Goal: Information Seeking & Learning: Learn about a topic

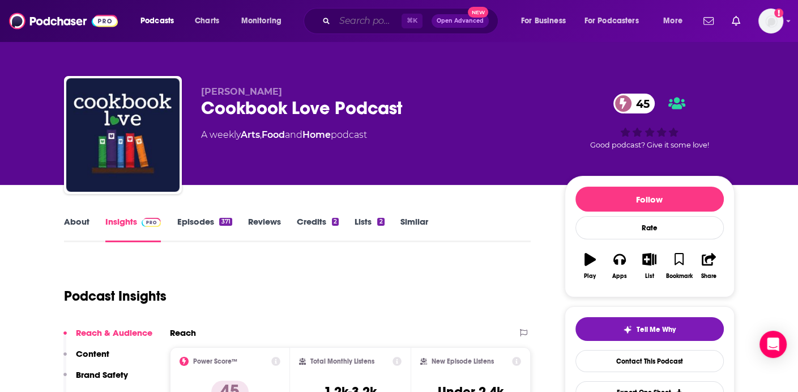
click at [375, 19] on input "Search podcasts, credits, & more..." at bounding box center [368, 21] width 67 height 18
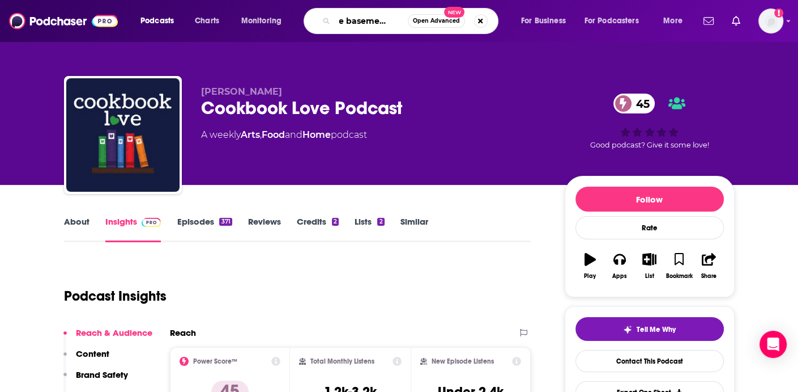
type input "The basement yard"
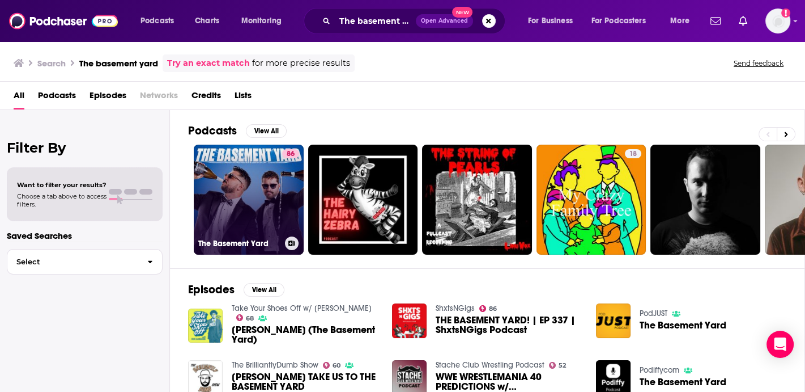
click at [275, 179] on link "86 The Basement Yard" at bounding box center [249, 200] width 110 height 110
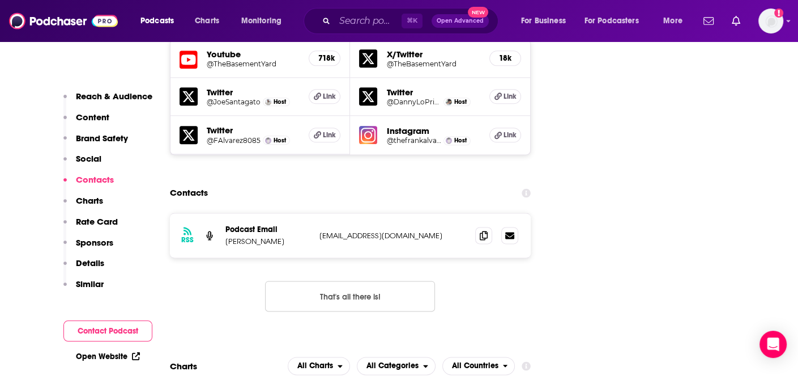
scroll to position [1390, 0]
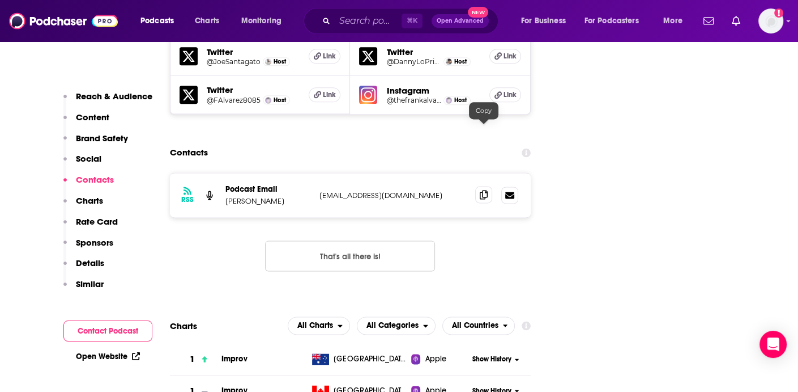
click at [484, 190] on icon at bounding box center [484, 194] width 8 height 9
click at [377, 20] on input "Search podcasts, credits, & more..." at bounding box center [368, 21] width 67 height 18
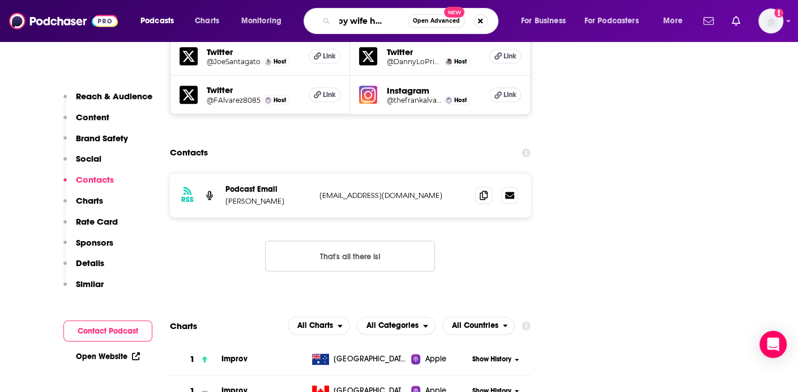
type input "happy wife happy life"
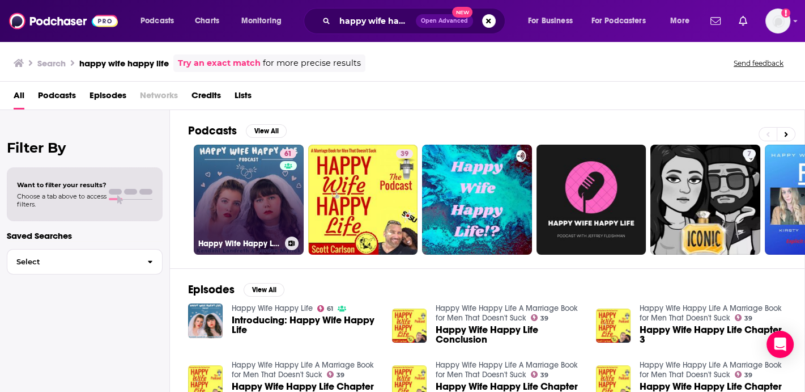
click at [267, 183] on link "61 Happy Wife Happy Life" at bounding box center [249, 200] width 110 height 110
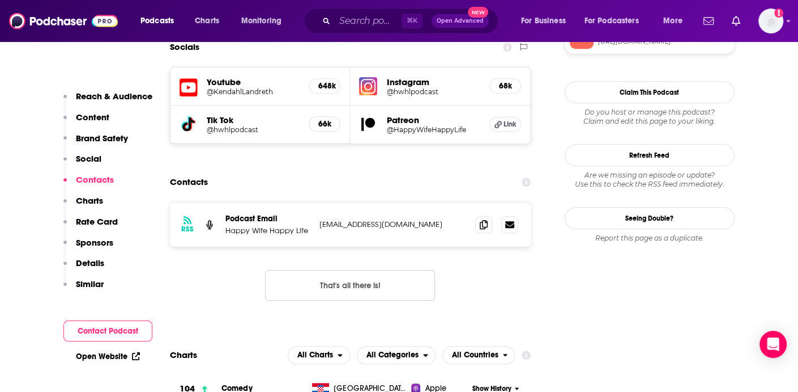
scroll to position [1111, 0]
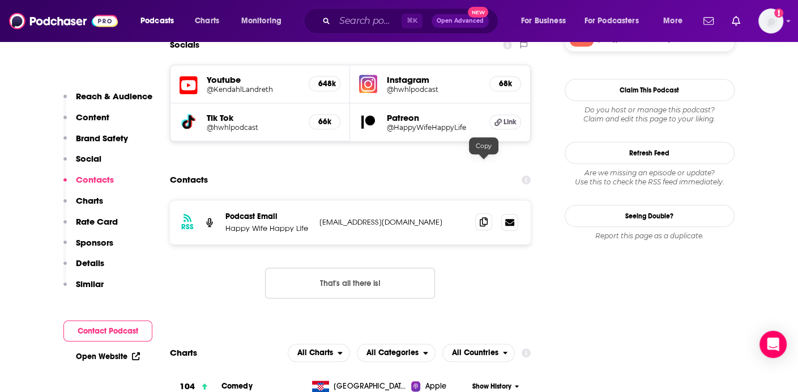
click at [482, 217] on icon at bounding box center [484, 221] width 8 height 9
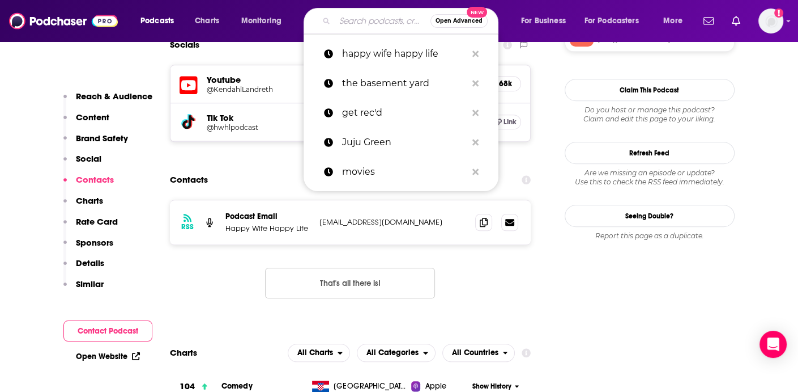
click at [375, 19] on input "Search podcasts, credits, & more..." at bounding box center [383, 21] width 96 height 18
paste input "Relationships"
type input "Relationships"
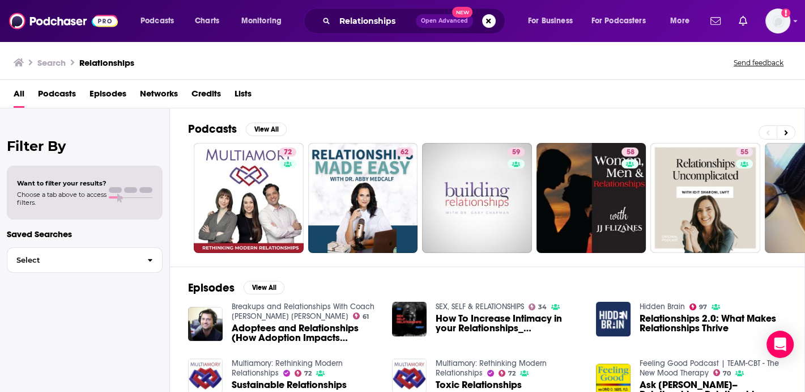
click at [70, 95] on span "Podcasts" at bounding box center [57, 95] width 38 height 23
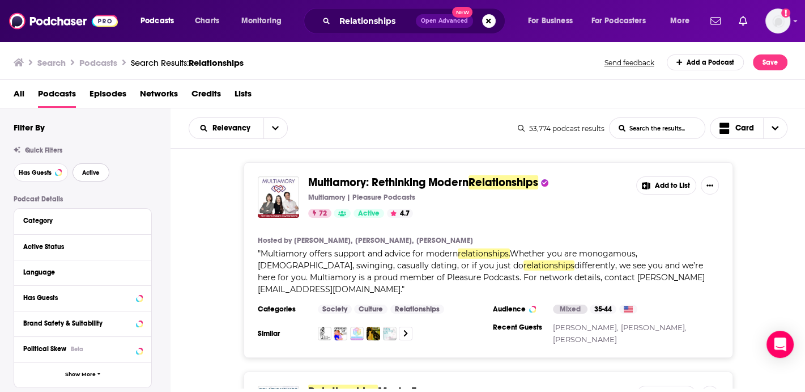
click at [97, 178] on button "Active" at bounding box center [91, 172] width 37 height 18
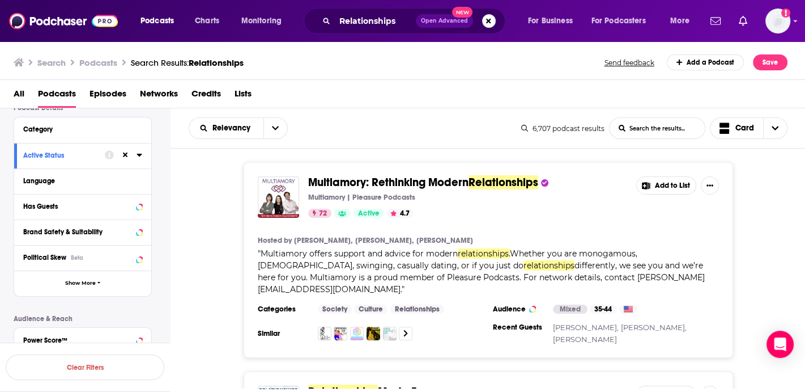
scroll to position [143, 0]
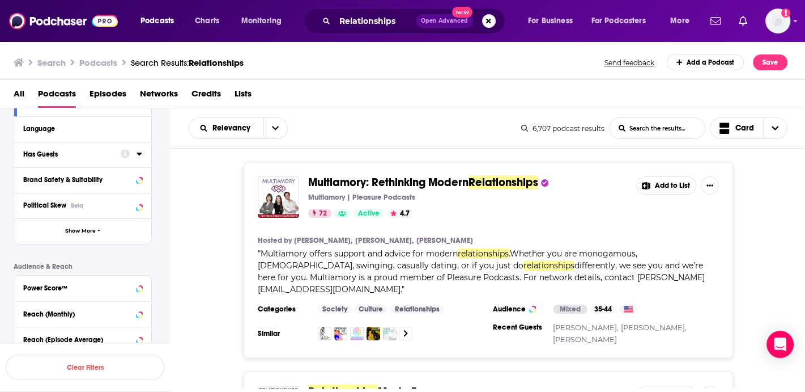
click at [138, 156] on icon at bounding box center [140, 153] width 6 height 9
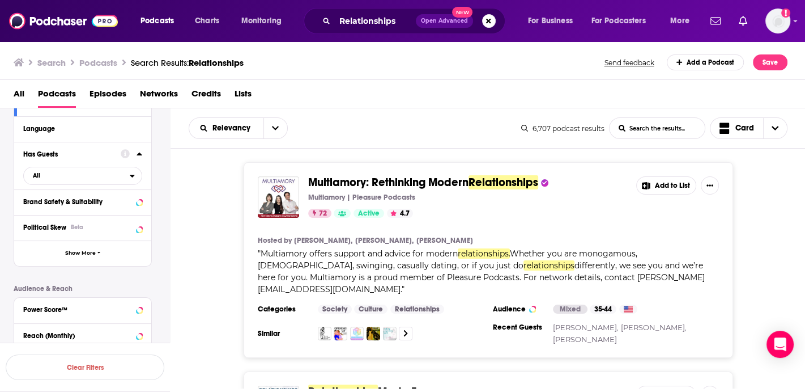
click at [138, 156] on icon at bounding box center [140, 153] width 6 height 9
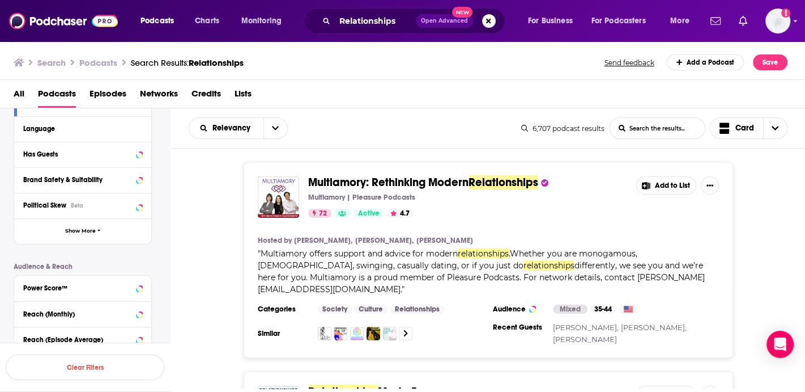
scroll to position [224, 0]
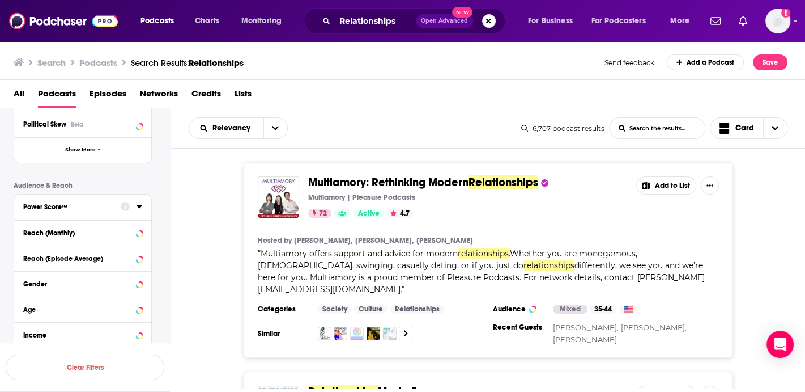
click at [138, 205] on icon at bounding box center [139, 206] width 5 height 3
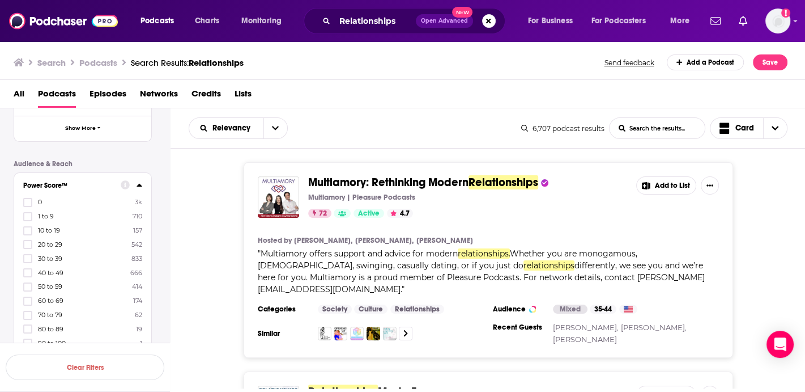
scroll to position [293, 0]
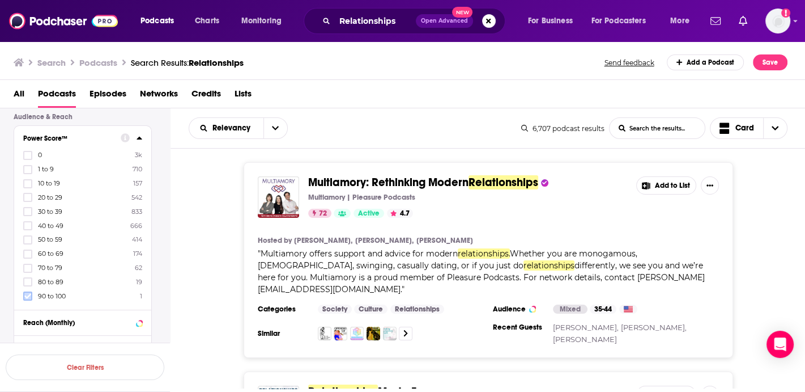
click at [27, 295] on icon at bounding box center [27, 295] width 7 height 7
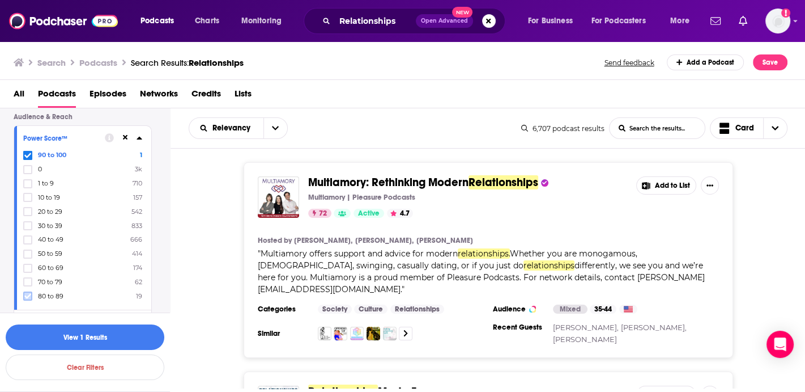
click at [28, 297] on icon at bounding box center [27, 295] width 7 height 7
click at [92, 335] on button "View 256 Results" at bounding box center [85, 337] width 159 height 26
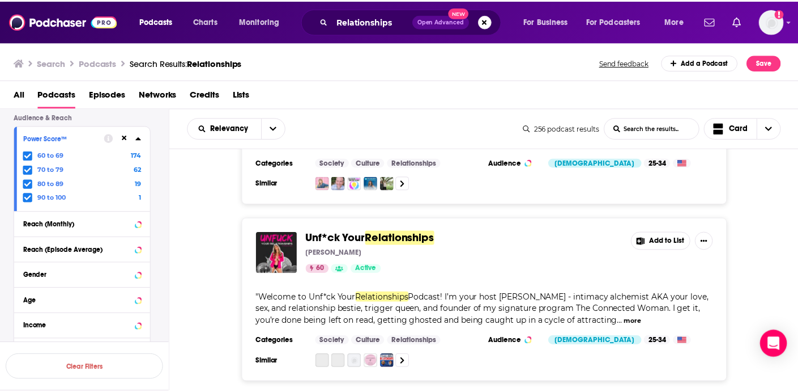
scroll to position [348, 0]
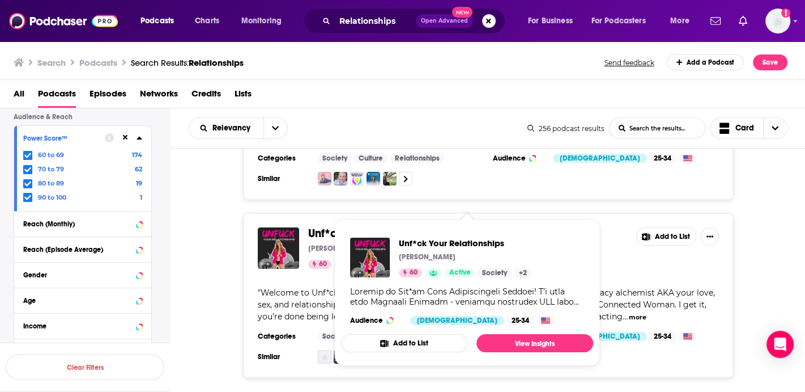
click at [363, 226] on span "Unf*ck Your" at bounding box center [338, 233] width 60 height 14
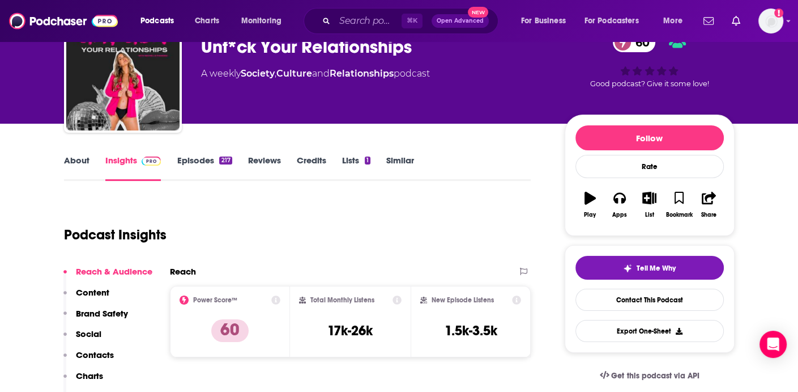
scroll to position [69, 0]
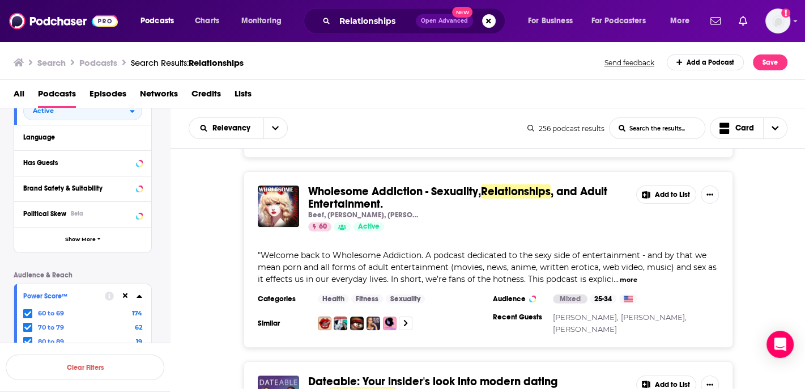
scroll to position [172, 0]
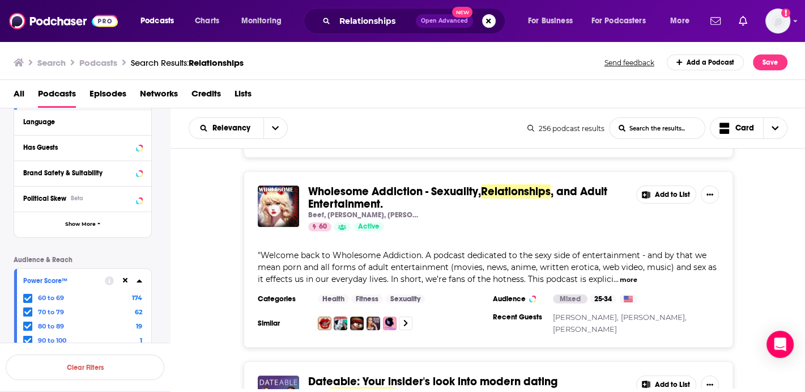
click at [27, 299] on icon at bounding box center [27, 297] width 7 height 5
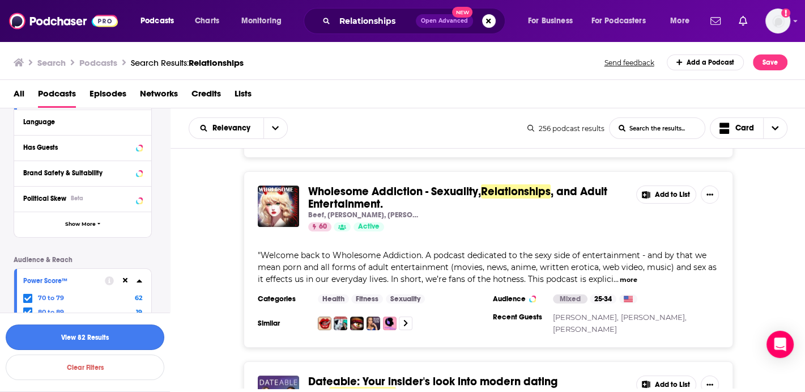
click at [106, 340] on button "View 82 Results" at bounding box center [85, 337] width 159 height 26
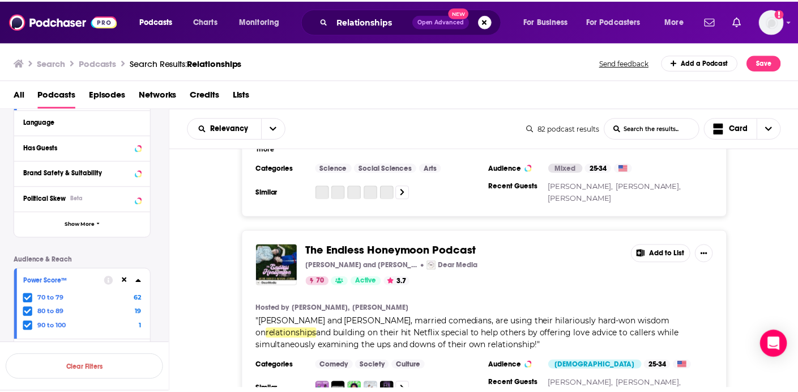
scroll to position [3489, 0]
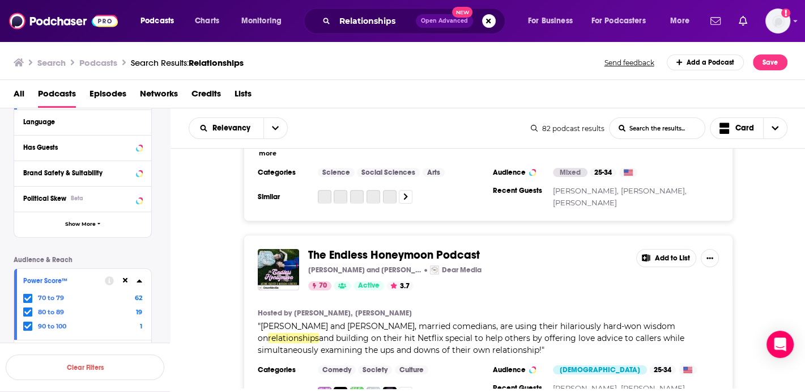
click at [338, 248] on span "The Endless Honeymoon Podcast" at bounding box center [394, 255] width 172 height 14
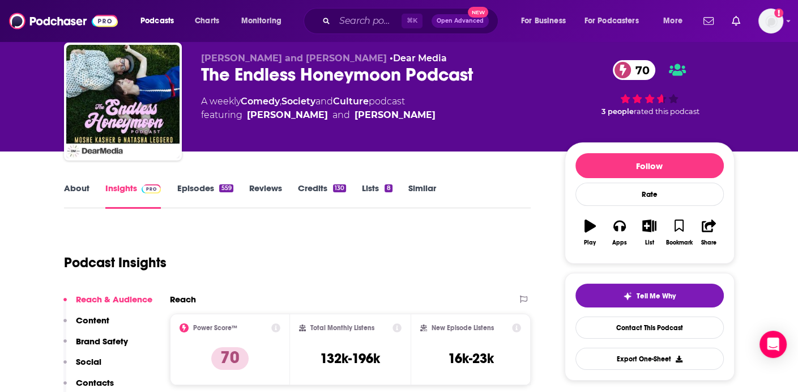
scroll to position [73, 0]
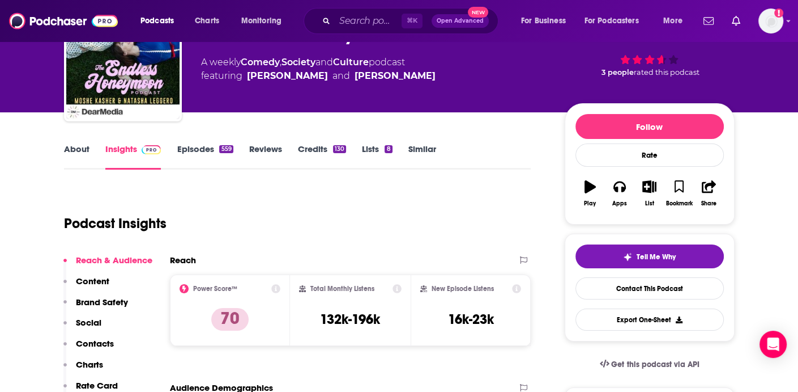
click at [84, 156] on link "About" at bounding box center [77, 156] width 26 height 26
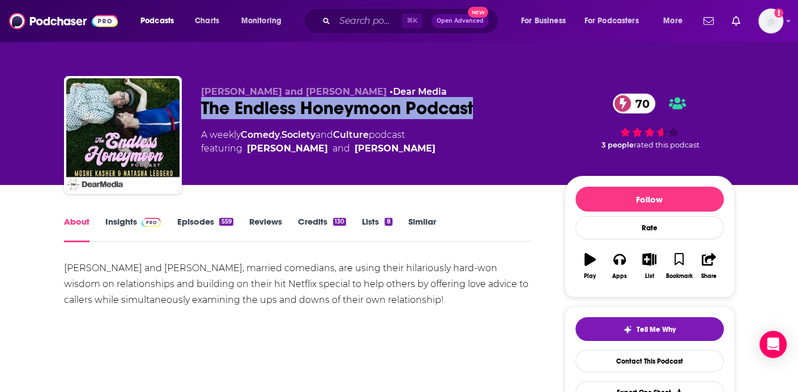
drag, startPoint x: 201, startPoint y: 107, endPoint x: 475, endPoint y: 111, distance: 274.3
click at [475, 111] on div "The Endless Honeymoon Podcast 70" at bounding box center [374, 108] width 346 height 22
copy h1 "The Endless Honeymoon Podcast"
click at [135, 224] on link "Insights" at bounding box center [133, 229] width 56 height 26
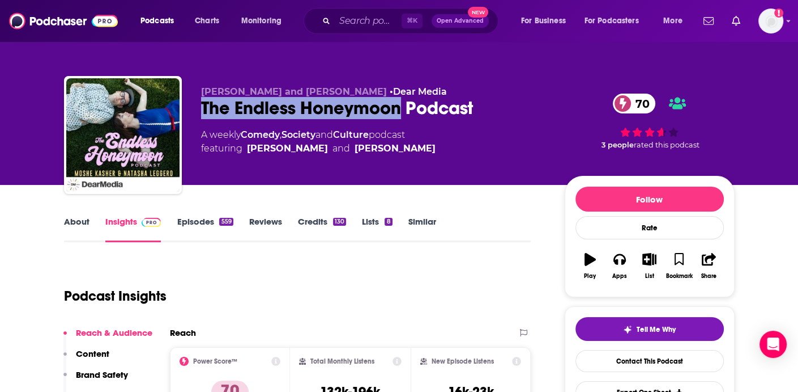
drag, startPoint x: 200, startPoint y: 107, endPoint x: 398, endPoint y: 113, distance: 198.4
click at [398, 113] on div "Natasha Leggero and Moshe Kasher • Dear Media The Endless Honeymoon Podcast 70 …" at bounding box center [399, 137] width 671 height 122
copy h2 "The Endless Honeymoon"
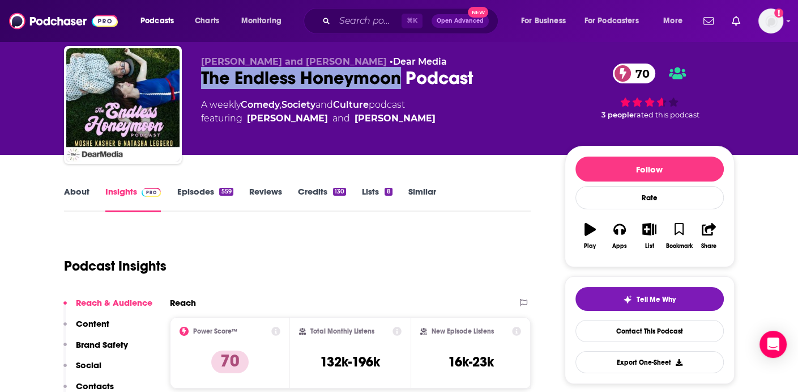
scroll to position [75, 0]
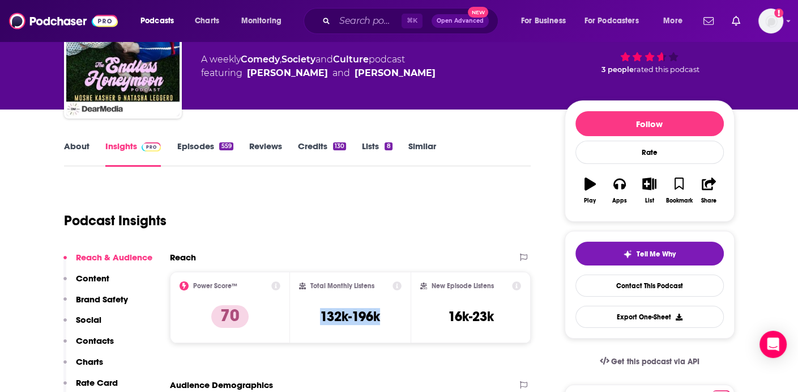
drag, startPoint x: 311, startPoint y: 311, endPoint x: 392, endPoint y: 312, distance: 81.0
click at [392, 312] on div "Total Monthly Listens 132k-196k" at bounding box center [350, 307] width 103 height 52
copy h3 "132k-196k"
click at [197, 141] on link "Episodes 559" at bounding box center [205, 154] width 56 height 26
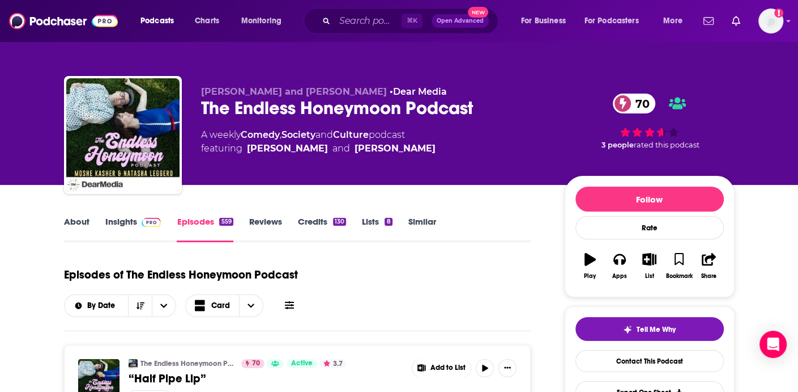
click at [125, 214] on div "About Insights Episodes 559 Reviews Credits 130 Lists 8 Similar" at bounding box center [298, 228] width 468 height 28
click at [127, 217] on link "Insights" at bounding box center [133, 229] width 56 height 26
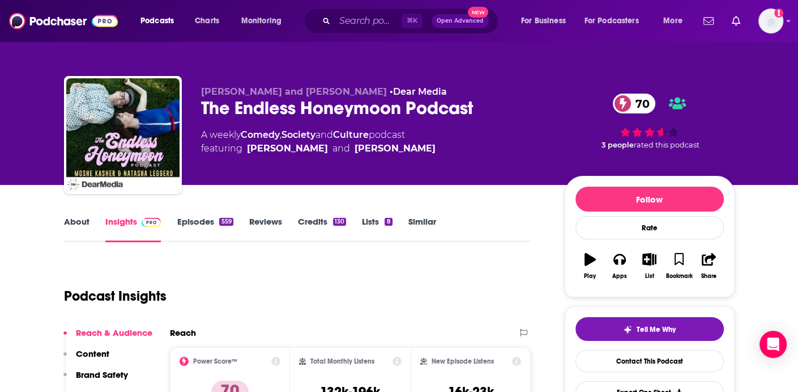
click at [426, 217] on link "Similar" at bounding box center [423, 229] width 28 height 26
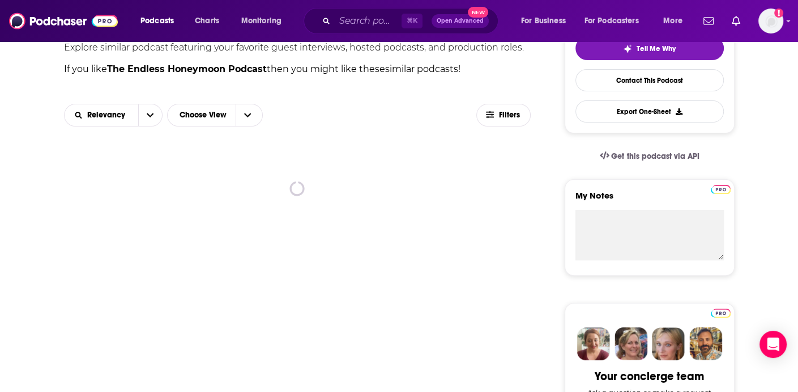
scroll to position [279, 0]
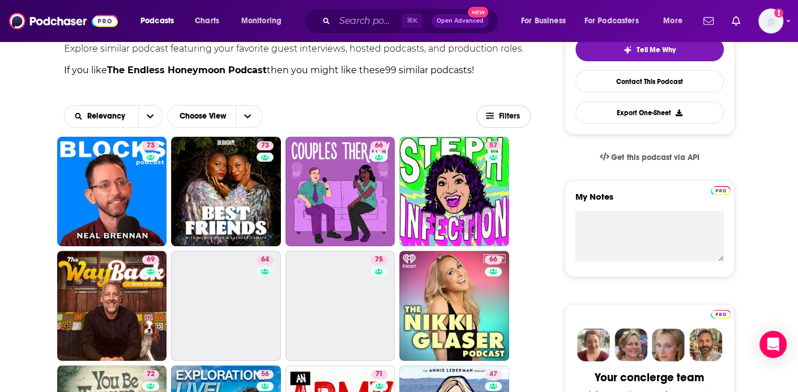
click at [506, 125] on button "Filters" at bounding box center [504, 116] width 54 height 23
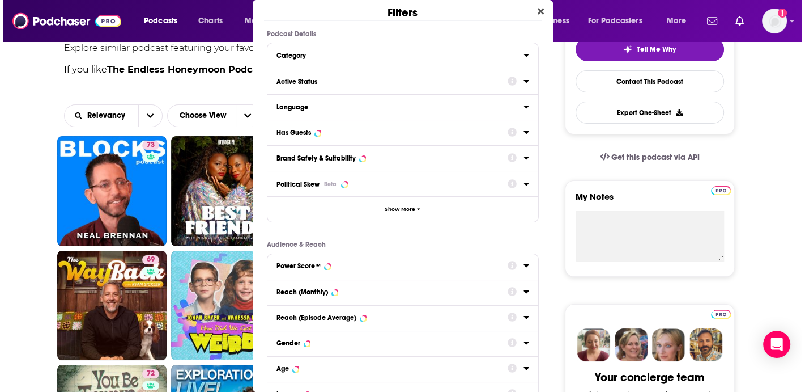
scroll to position [0, 0]
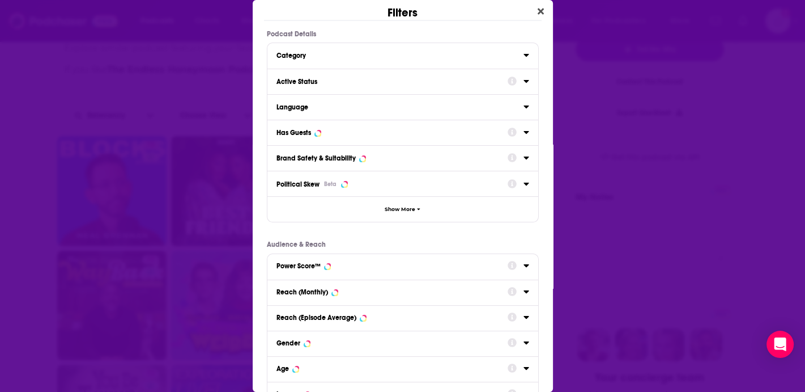
click at [524, 80] on icon "Dialog" at bounding box center [527, 81] width 6 height 9
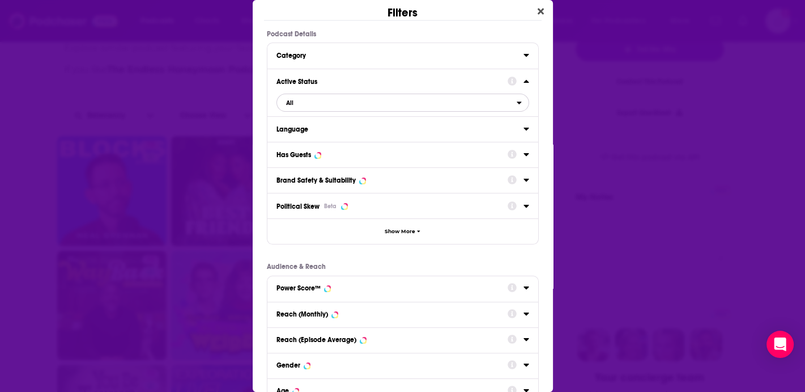
click at [392, 104] on span "All" at bounding box center [397, 102] width 240 height 15
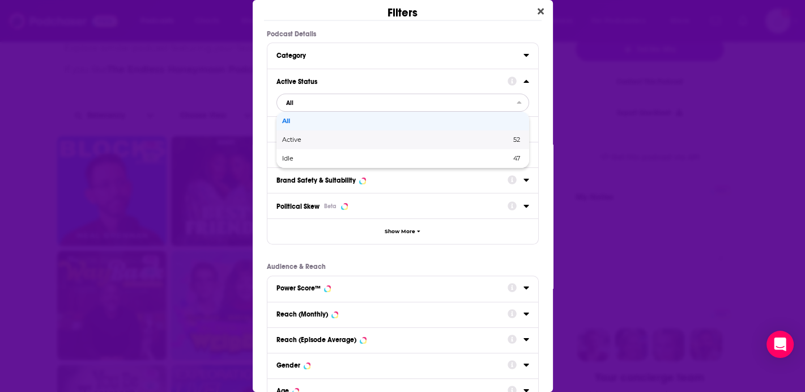
click at [369, 139] on span "Active" at bounding box center [344, 140] width 124 height 6
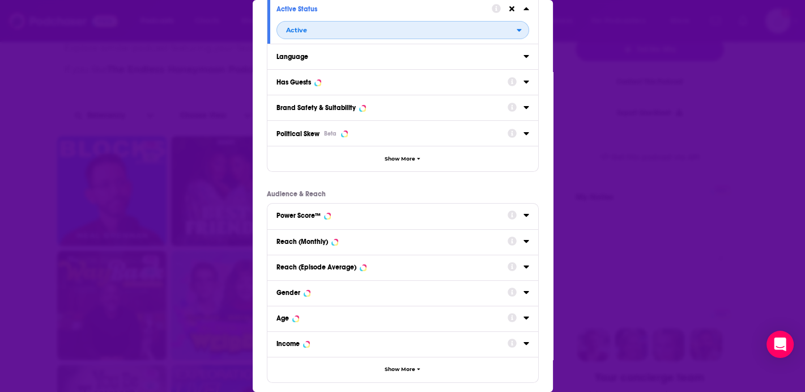
scroll to position [129, 0]
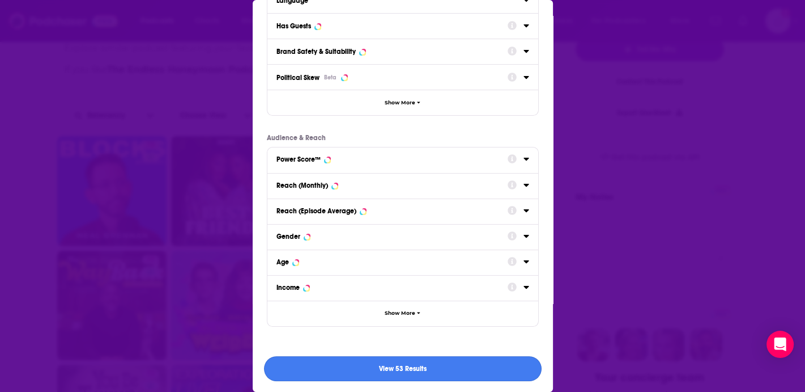
click at [435, 367] on button "View 53 Results" at bounding box center [403, 369] width 278 height 26
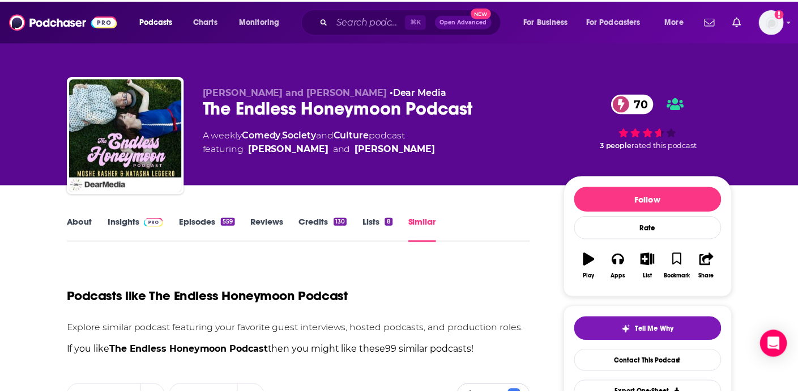
scroll to position [279, 0]
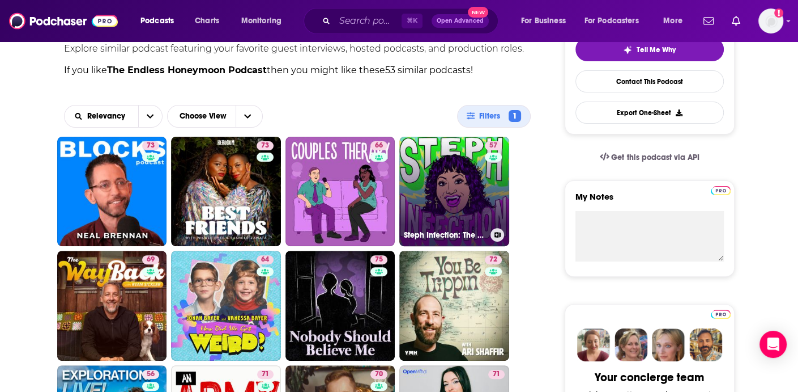
click at [475, 220] on link "57 Steph Infection: The Podcast" at bounding box center [455, 192] width 110 height 110
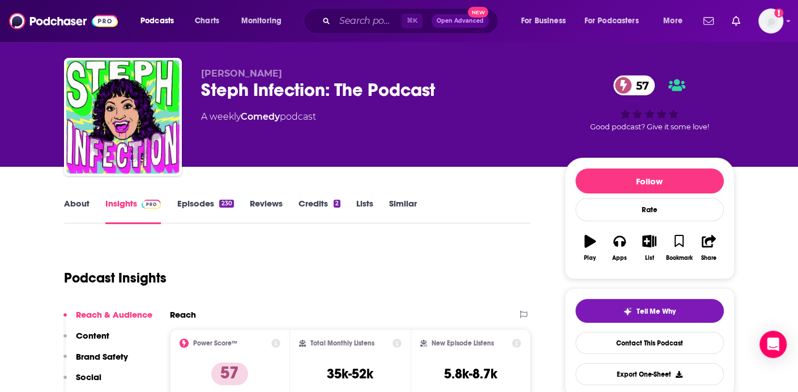
scroll to position [28, 0]
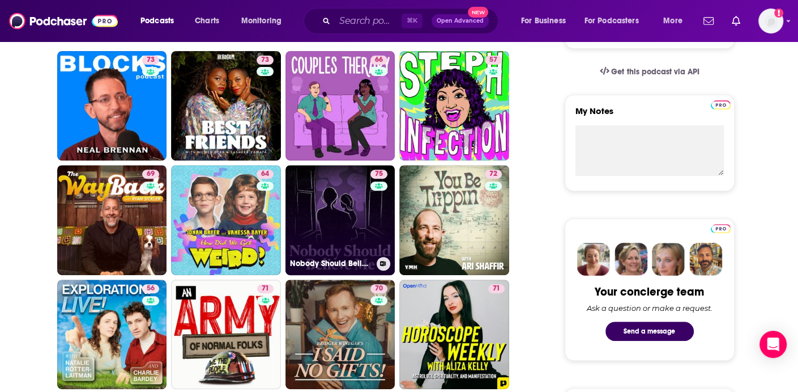
scroll to position [364, 0]
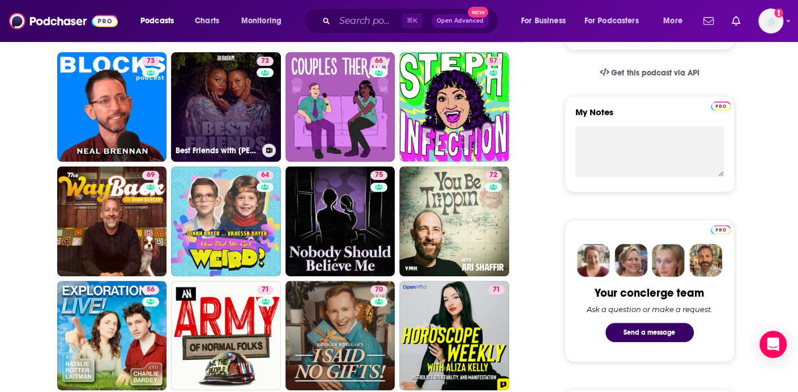
click at [267, 95] on div "73" at bounding box center [267, 100] width 20 height 87
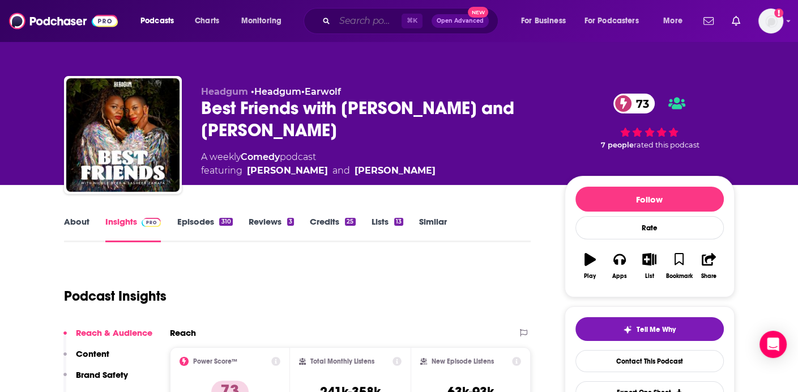
click at [368, 23] on input "Search podcasts, credits, & more..." at bounding box center [368, 21] width 67 height 18
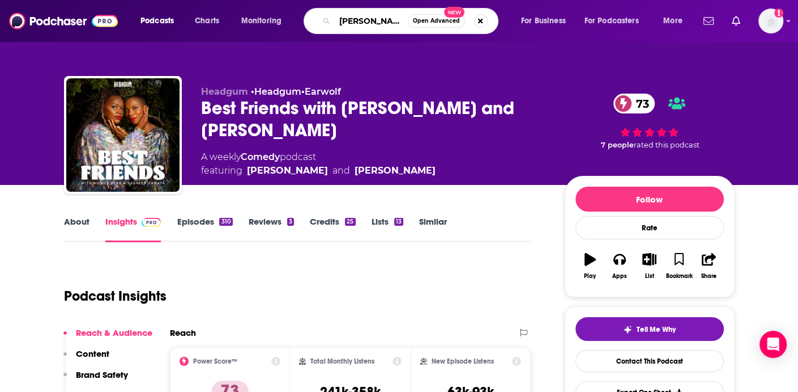
type input "nicole byer"
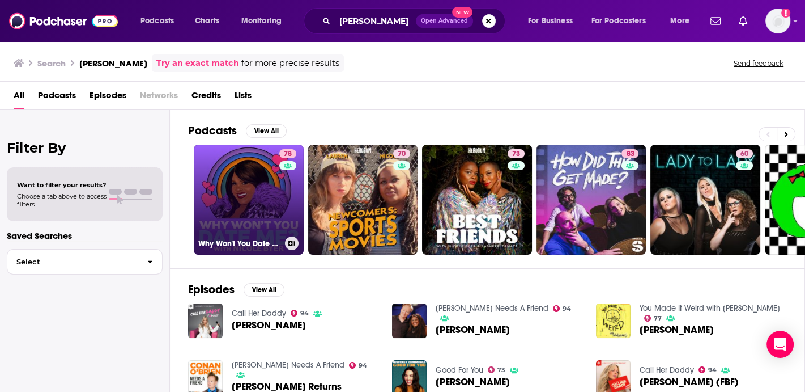
click at [276, 184] on link "78 Why Won't You Date Me? with Nicole Byer" at bounding box center [249, 200] width 110 height 110
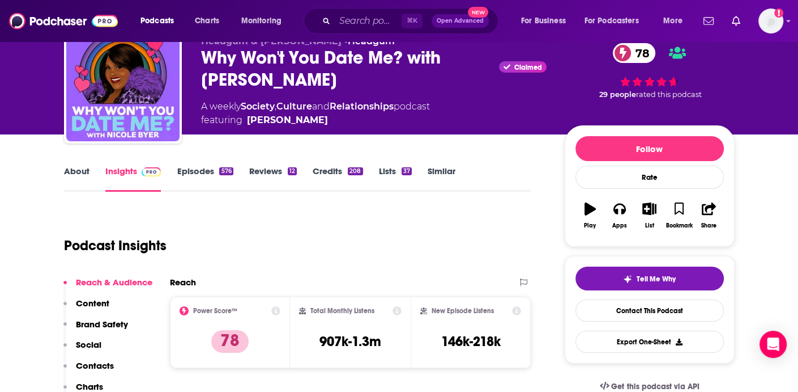
scroll to position [52, 0]
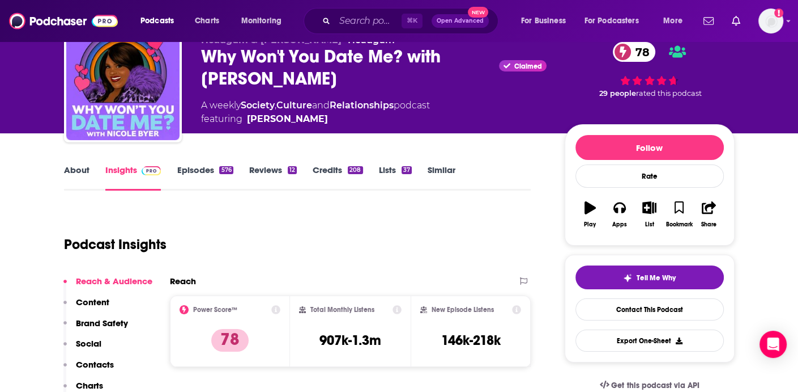
click at [67, 171] on link "About" at bounding box center [77, 177] width 26 height 26
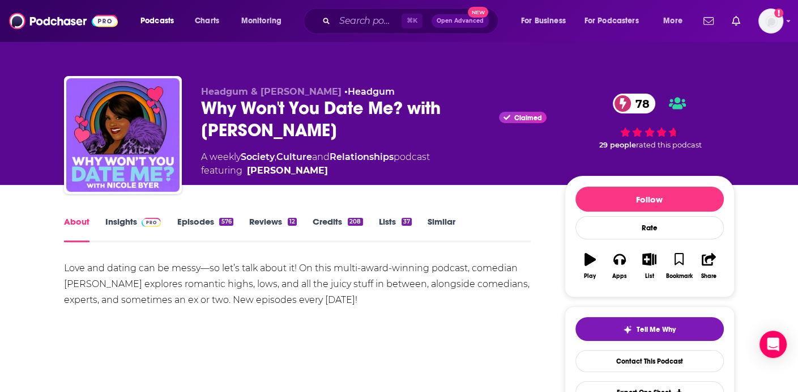
click at [205, 231] on link "Episodes 576" at bounding box center [205, 229] width 56 height 26
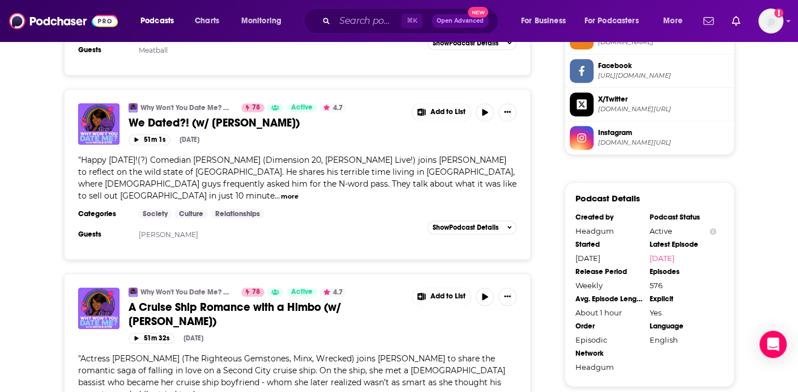
scroll to position [978, 0]
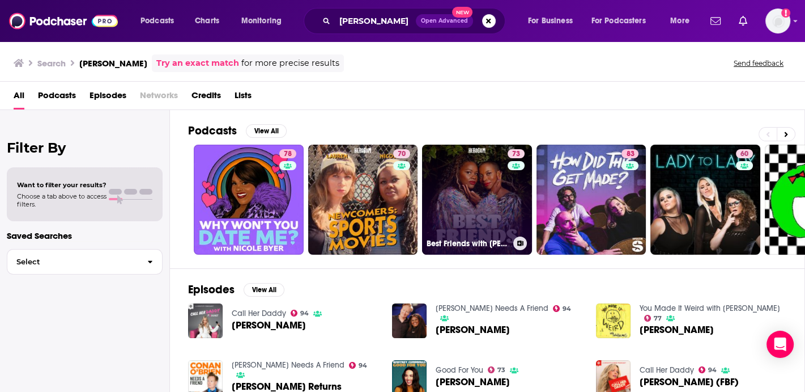
click at [477, 207] on link "73 Best Friends with Nicole Byer and Sasheer Zamata" at bounding box center [477, 200] width 110 height 110
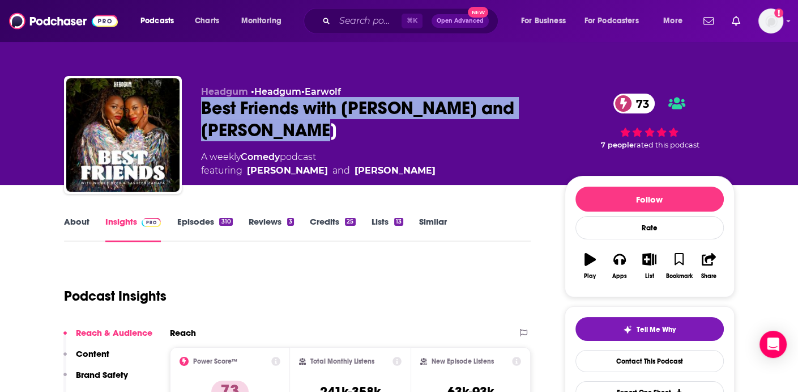
drag, startPoint x: 200, startPoint y: 107, endPoint x: 349, endPoint y: 125, distance: 150.1
click at [349, 125] on div "Best Friends with Nicole Byer and Sasheer Zamata 73" at bounding box center [374, 119] width 346 height 44
copy h2 "Best Friends with Nicole Byer and Sasheer Zamata"
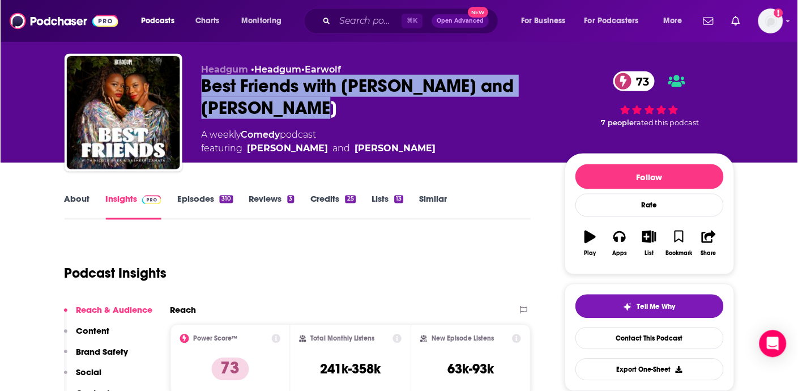
scroll to position [70, 0]
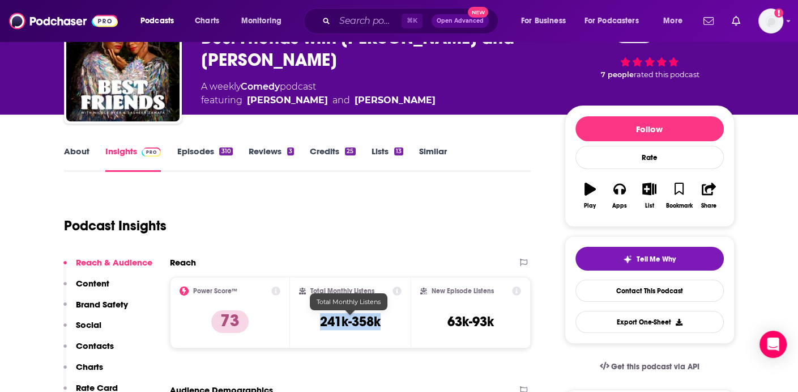
drag, startPoint x: 304, startPoint y: 319, endPoint x: 386, endPoint y: 318, distance: 81.6
click at [386, 318] on div "Total Monthly Listens 241k-358k" at bounding box center [350, 312] width 103 height 52
copy h3 "241k-358k"
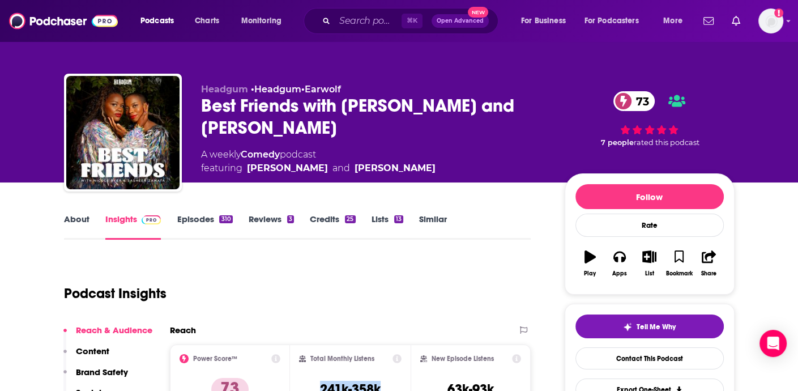
scroll to position [1, 0]
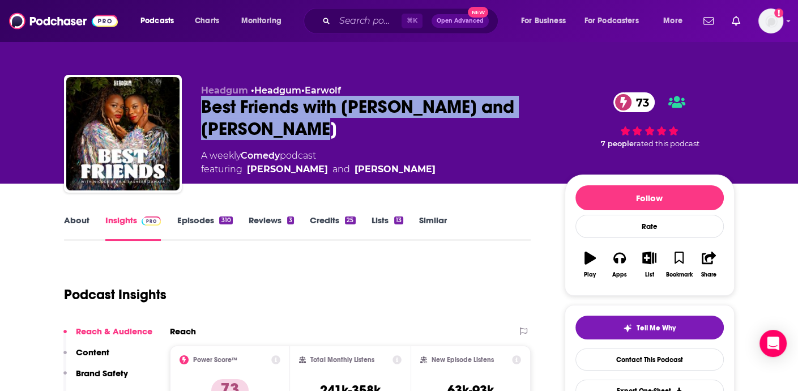
drag, startPoint x: 201, startPoint y: 105, endPoint x: 342, endPoint y: 133, distance: 143.7
click at [342, 133] on div "Best Friends with Nicole Byer and Sasheer Zamata 73" at bounding box center [374, 118] width 346 height 44
copy h2 "Best Friends with Nicole Byer and Sasheer Zamata"
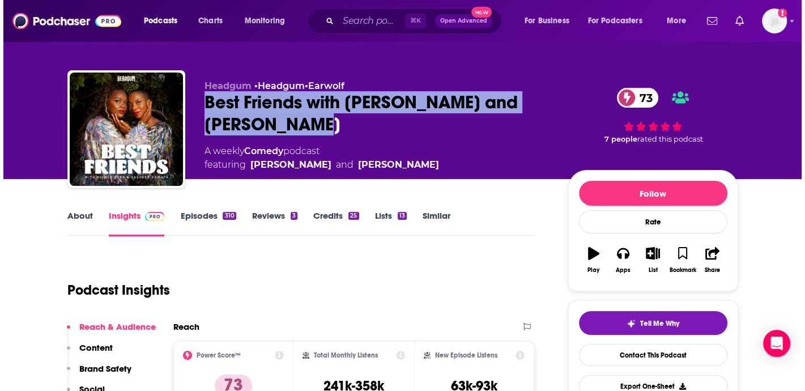
scroll to position [0, 0]
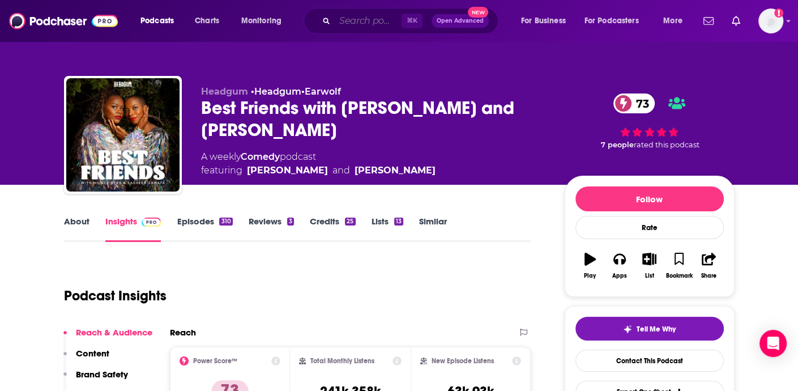
click at [355, 24] on input "Search podcasts, credits, & more..." at bounding box center [368, 21] width 67 height 18
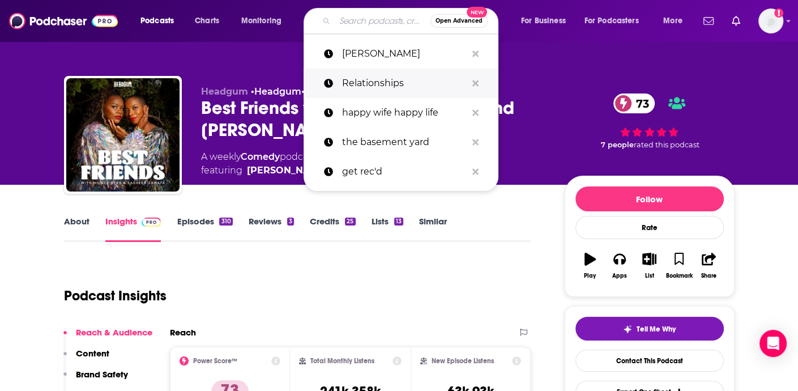
click at [375, 78] on p "Relationships" at bounding box center [404, 83] width 125 height 29
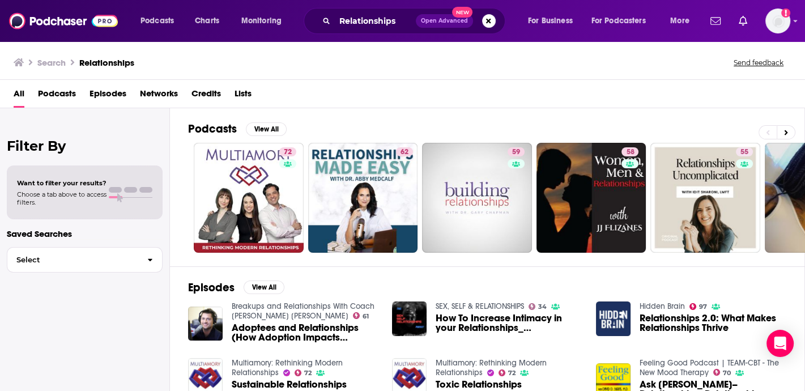
click at [71, 94] on span "Podcasts" at bounding box center [57, 95] width 38 height 23
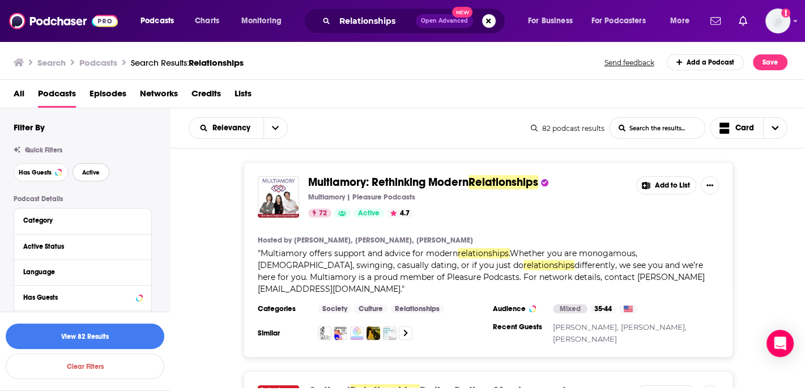
click at [99, 178] on button "Active" at bounding box center [91, 172] width 37 height 18
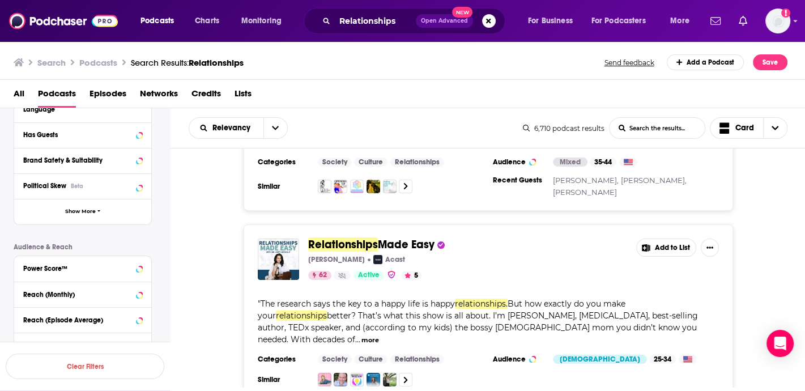
scroll to position [244, 0]
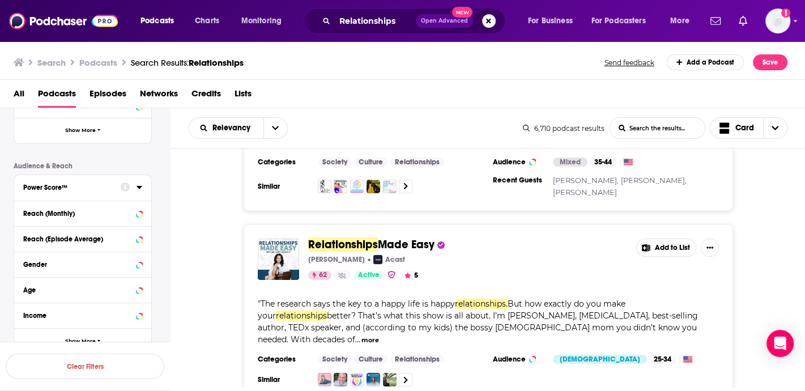
click at [140, 189] on icon at bounding box center [140, 186] width 6 height 9
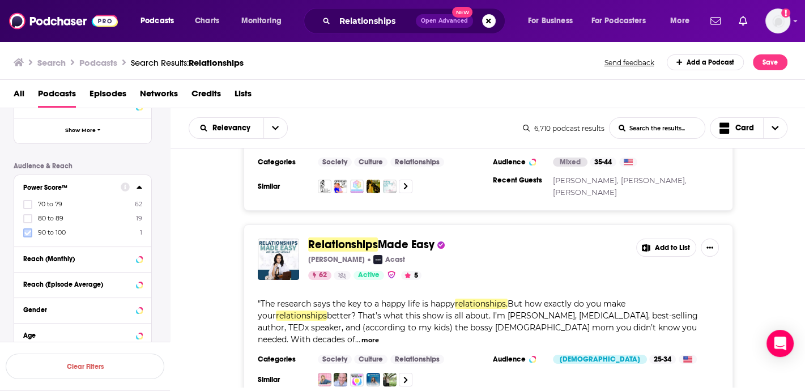
click at [28, 231] on icon at bounding box center [27, 233] width 7 height 7
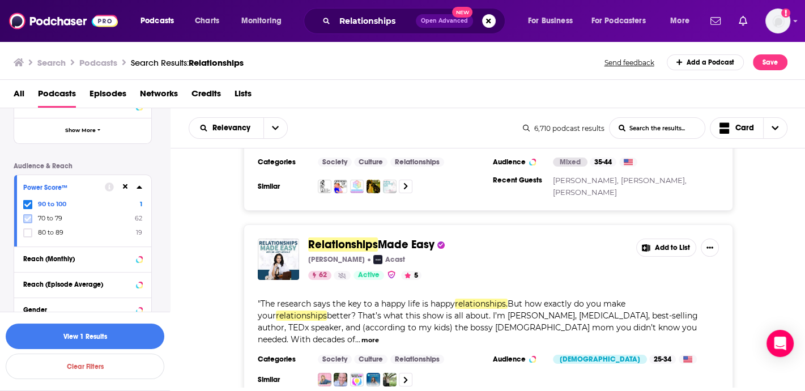
click at [29, 220] on icon at bounding box center [27, 218] width 7 height 7
click at [29, 230] on icon at bounding box center [27, 233] width 7 height 7
click at [124, 334] on button "View 82 Results" at bounding box center [85, 337] width 159 height 26
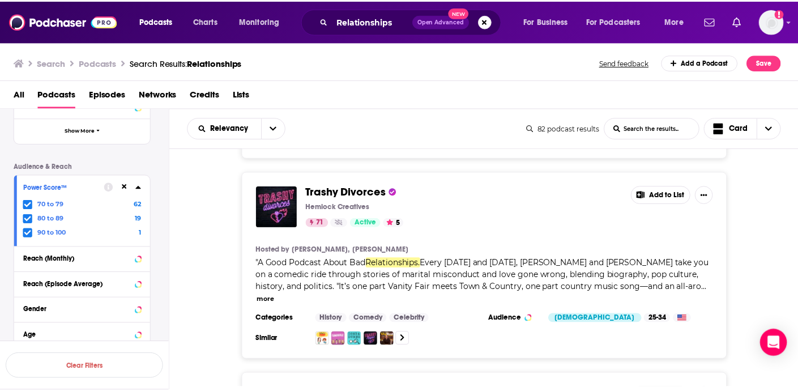
scroll to position [936, 0]
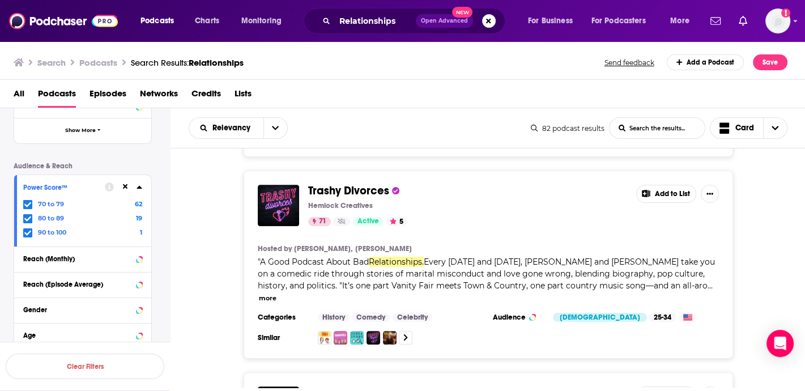
click at [371, 184] on span "Trashy Divorces" at bounding box center [348, 191] width 81 height 14
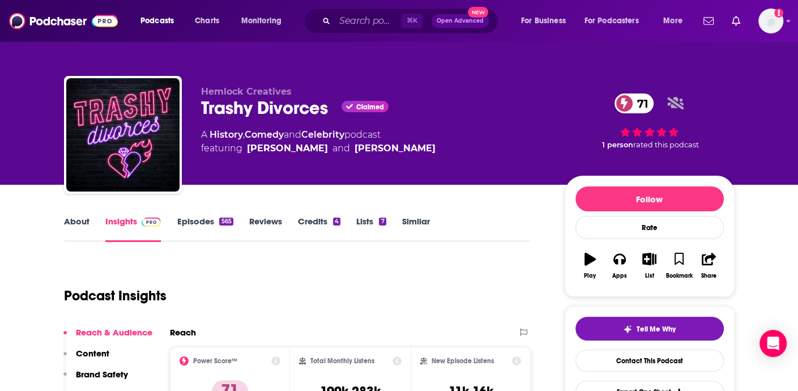
click at [207, 224] on link "Episodes 565" at bounding box center [205, 229] width 56 height 26
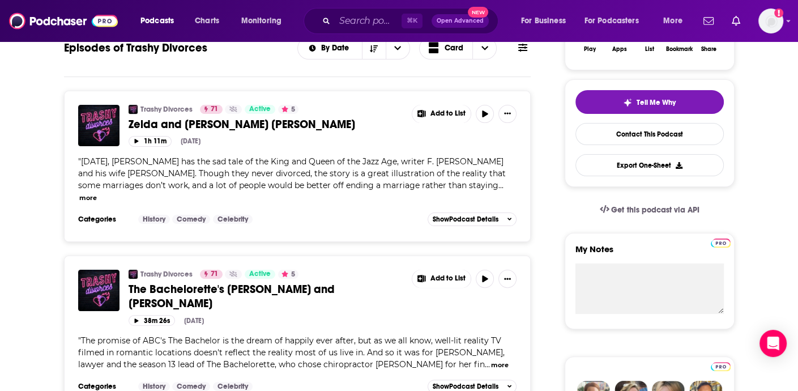
scroll to position [234, 0]
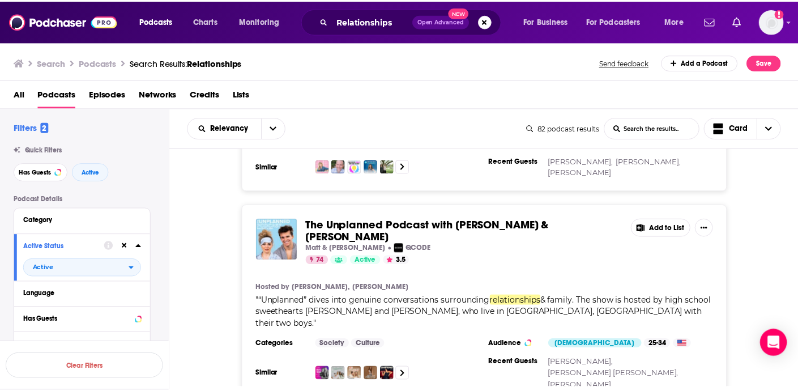
scroll to position [1617, 0]
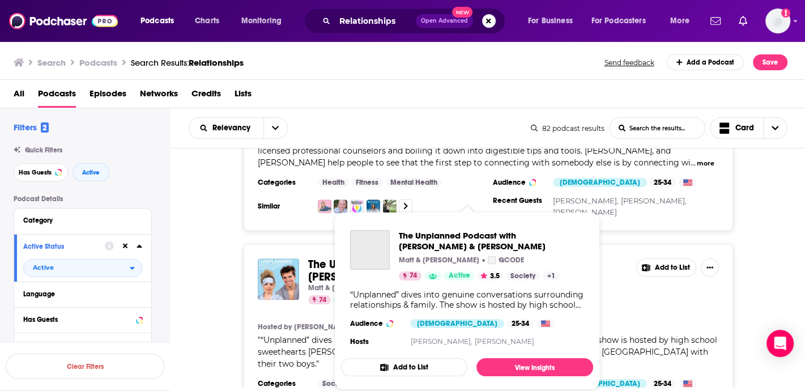
click at [345, 219] on div "Podcasts Charts Monitoring Relationships Open Advanced New For Business For Pod…" at bounding box center [402, 195] width 805 height 391
click at [316, 257] on span "The Unplanned Podcast with Matt & Abby" at bounding box center [430, 270] width 245 height 27
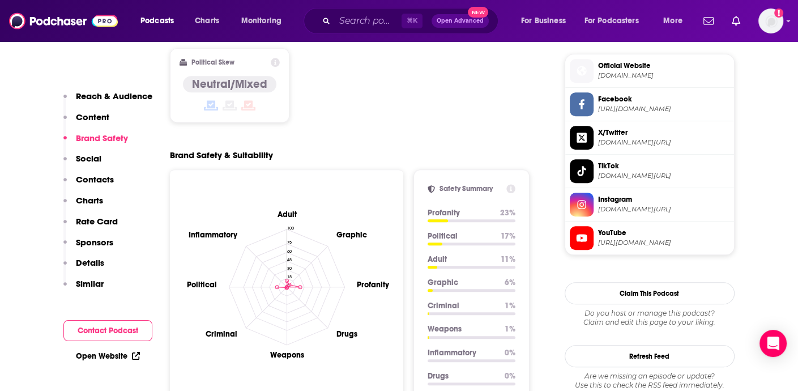
scroll to position [923, 0]
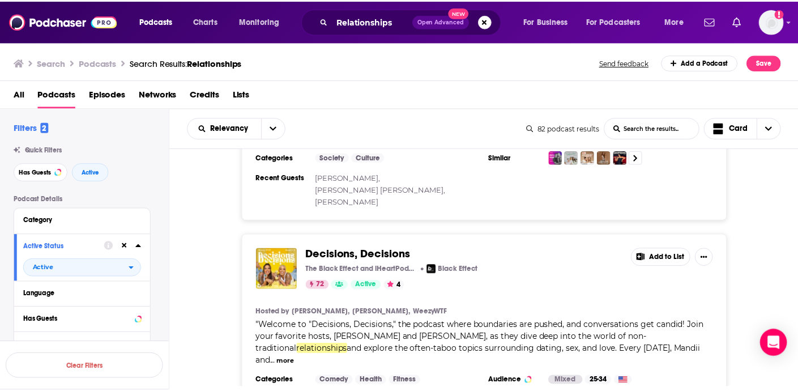
scroll to position [1859, 0]
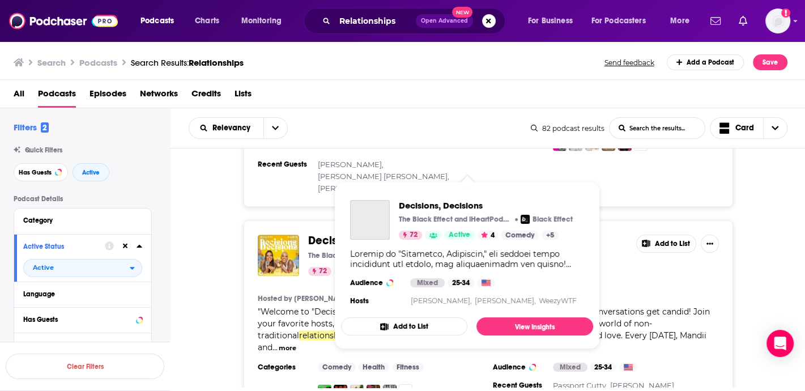
click at [343, 233] on span "Decisions, Decisions" at bounding box center [360, 240] width 105 height 14
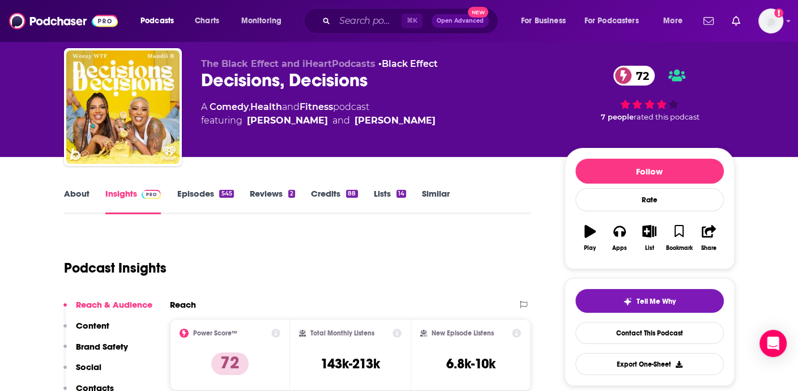
scroll to position [19, 0]
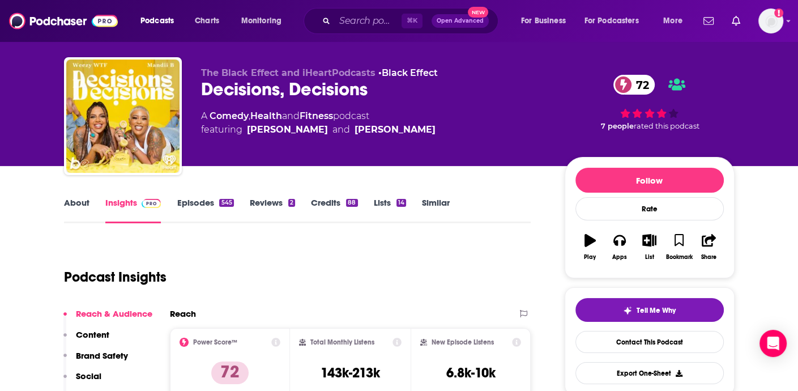
click at [82, 208] on link "About" at bounding box center [77, 210] width 26 height 26
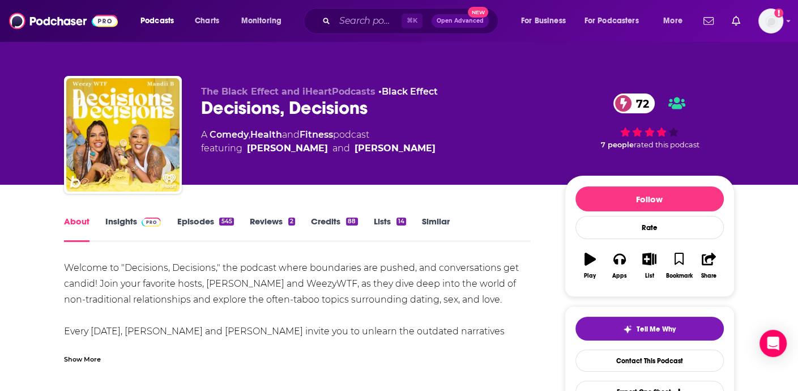
click at [216, 217] on link "Episodes 545" at bounding box center [205, 229] width 57 height 26
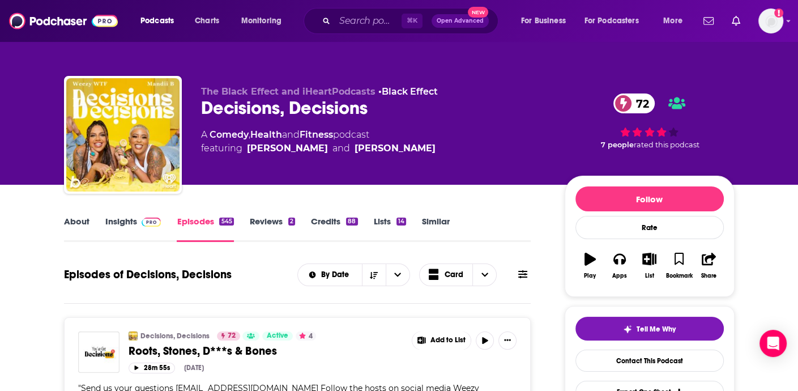
click at [110, 216] on link "Insights" at bounding box center [133, 229] width 56 height 26
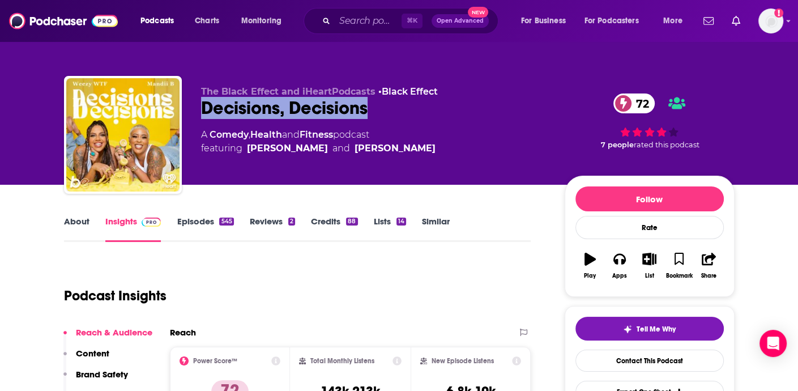
drag, startPoint x: 197, startPoint y: 105, endPoint x: 390, endPoint y: 109, distance: 192.7
click at [390, 109] on div "The Black Effect and iHeartPodcasts • Black Effect Decisions, Decisions 72 A Co…" at bounding box center [399, 137] width 671 height 122
copy h2 "Decisions, Decisions"
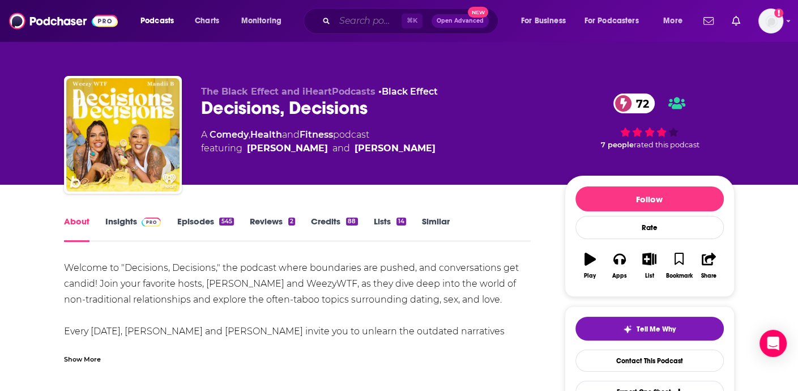
click at [361, 23] on input "Search podcasts, credits, & more..." at bounding box center [368, 21] width 67 height 18
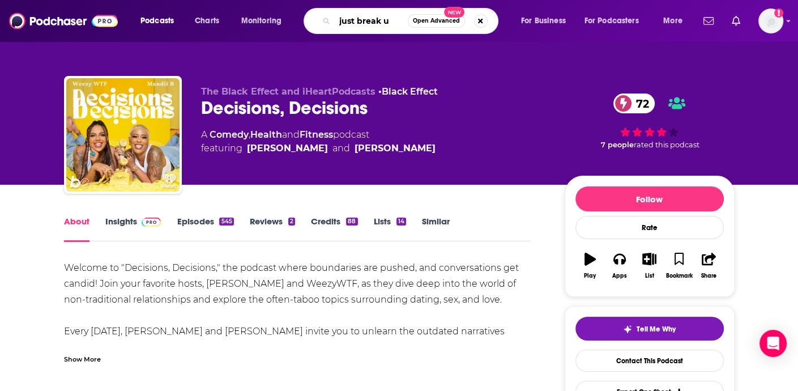
type input "just break up"
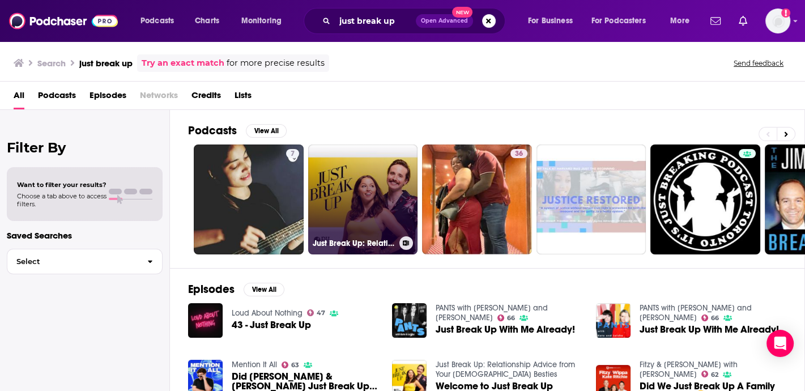
click at [377, 169] on link "Just Break Up: Relationship Advice from Your Queer Besties" at bounding box center [363, 200] width 110 height 110
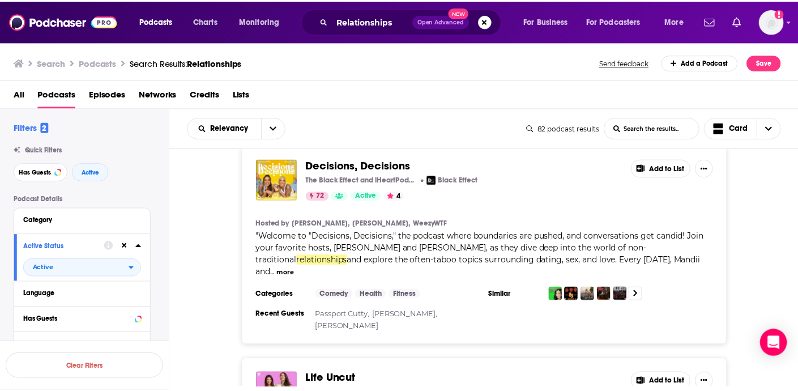
scroll to position [1977, 0]
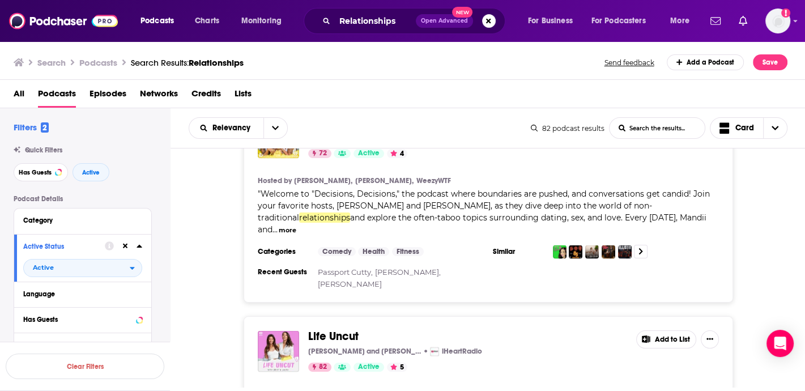
click at [343, 329] on span "Life Uncut" at bounding box center [333, 336] width 50 height 14
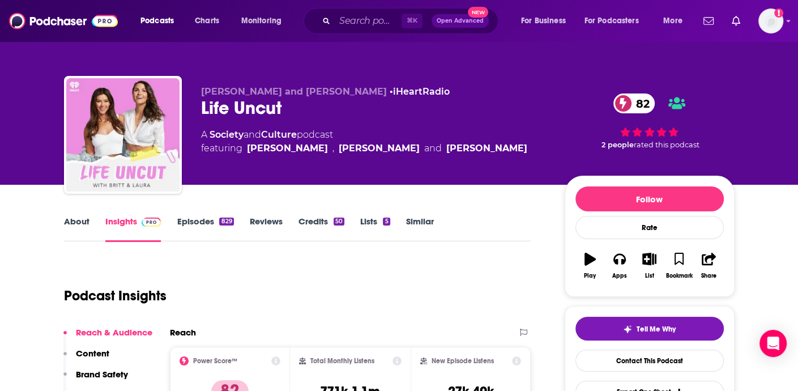
scroll to position [46, 0]
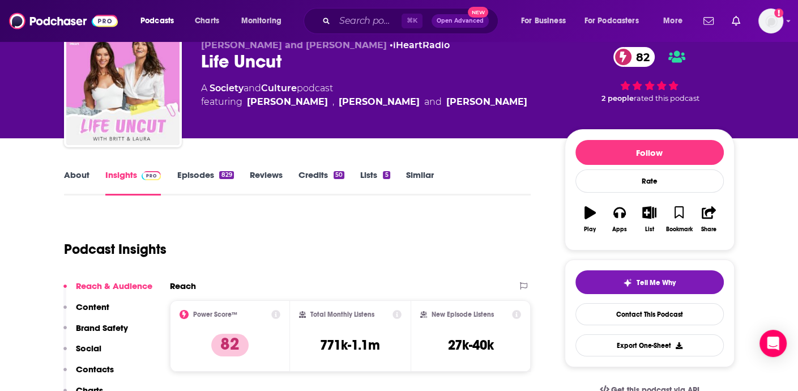
click at [75, 177] on link "About" at bounding box center [77, 182] width 26 height 26
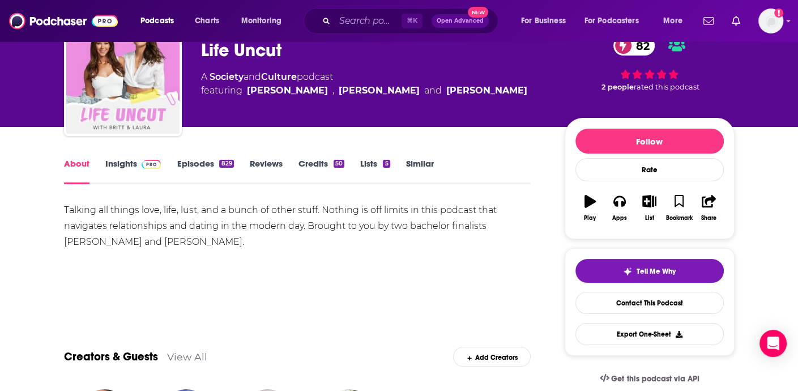
scroll to position [60, 0]
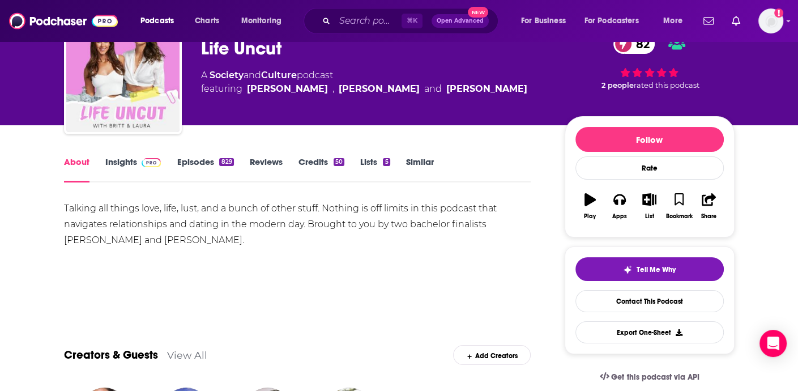
click at [131, 172] on link "Insights" at bounding box center [133, 169] width 56 height 26
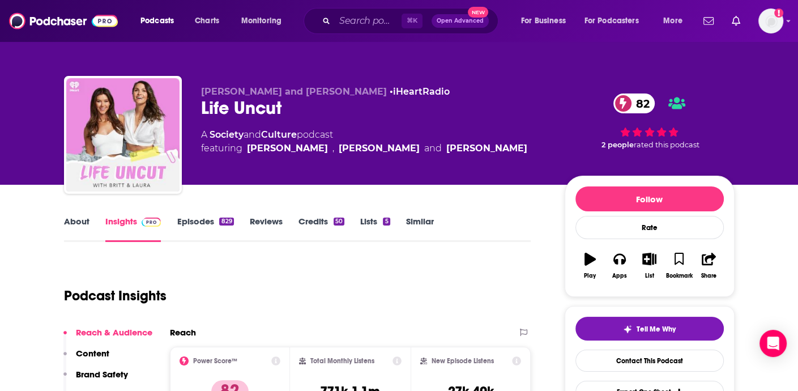
click at [206, 227] on link "Episodes 829" at bounding box center [205, 229] width 57 height 26
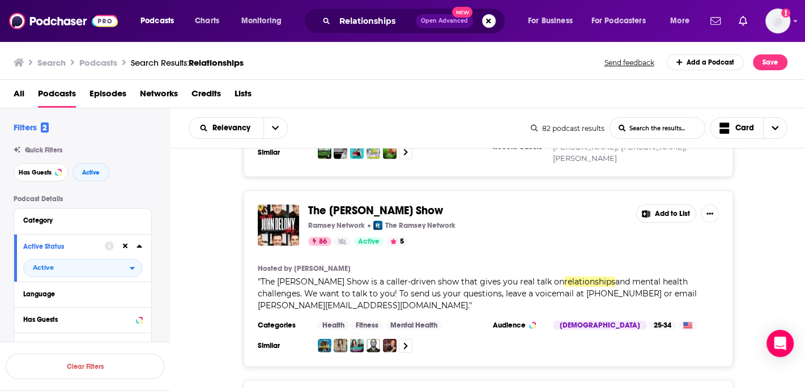
scroll to position [2507, 0]
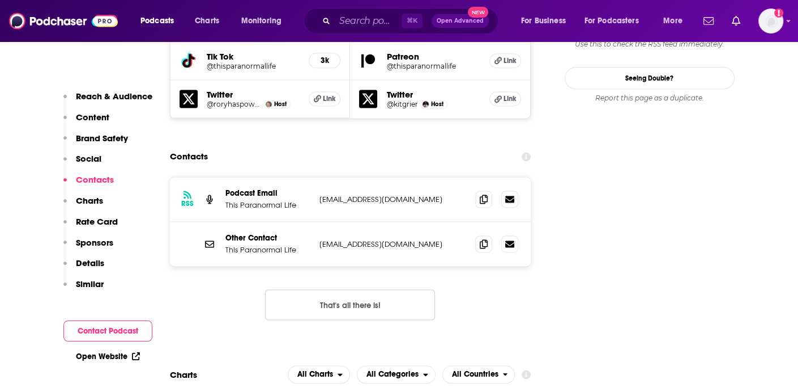
scroll to position [1405, 0]
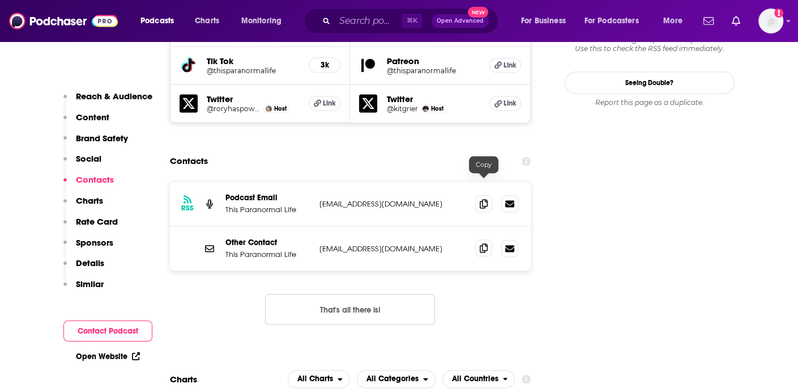
click at [487, 243] on icon at bounding box center [484, 247] width 8 height 9
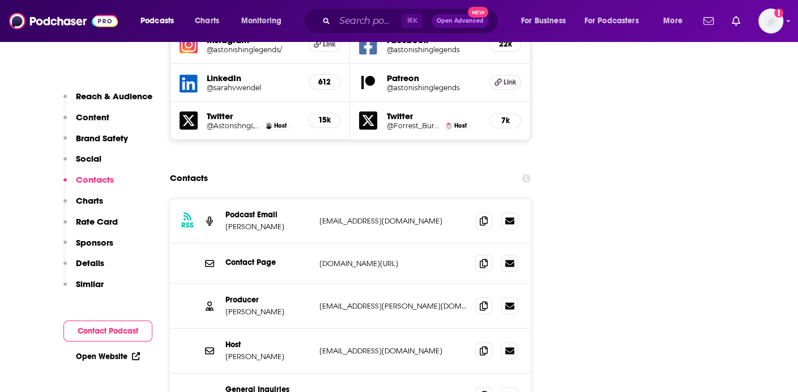
scroll to position [1417, 0]
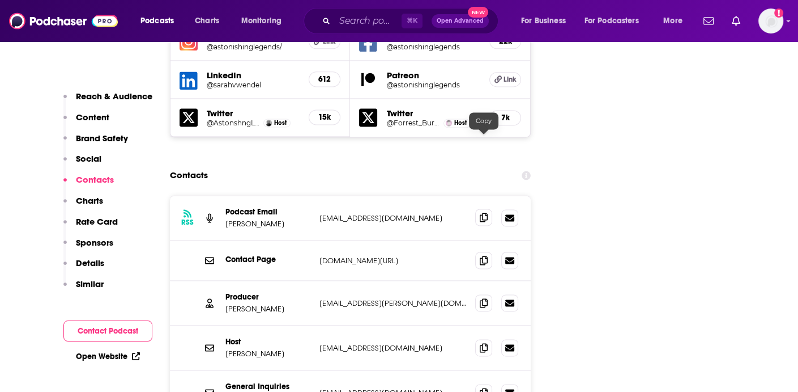
click at [488, 209] on span at bounding box center [483, 217] width 17 height 17
click at [485, 213] on icon at bounding box center [484, 217] width 8 height 9
click at [478, 251] on span at bounding box center [483, 259] width 17 height 17
click at [488, 251] on span at bounding box center [483, 259] width 17 height 17
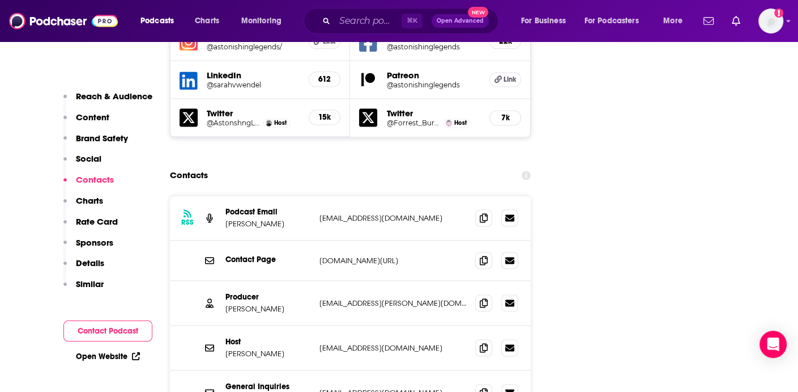
click at [386, 256] on p "astonishinglegends.com/contact-al" at bounding box center [393, 261] width 147 height 10
click at [488, 251] on span at bounding box center [483, 259] width 17 height 17
click at [493, 294] on div at bounding box center [496, 302] width 43 height 17
click at [487, 298] on icon at bounding box center [484, 302] width 8 height 9
click at [489, 338] on span at bounding box center [483, 346] width 17 height 17
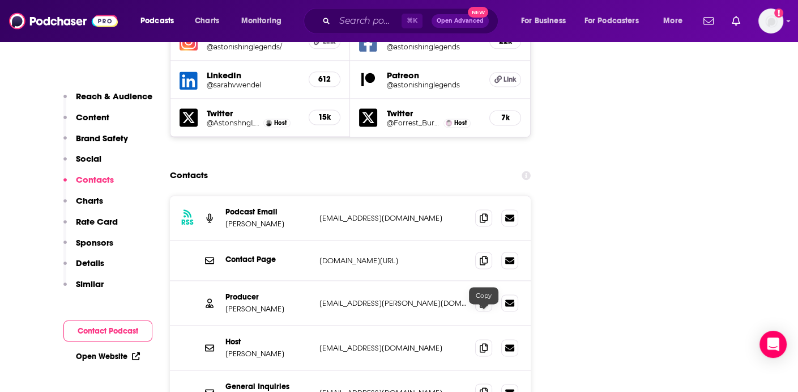
click at [485, 387] on icon at bounding box center [484, 391] width 8 height 9
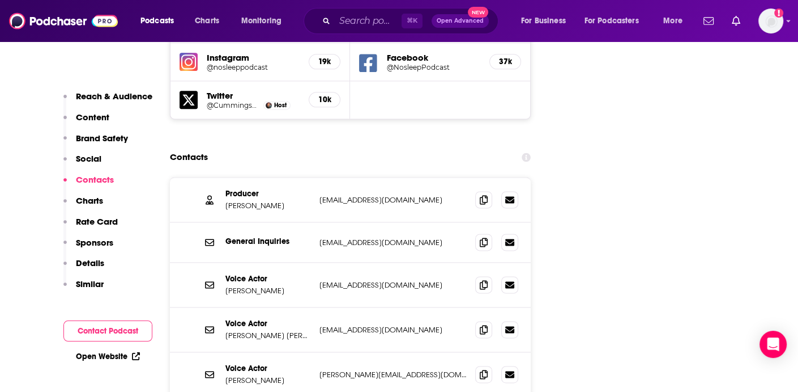
scroll to position [1390, 0]
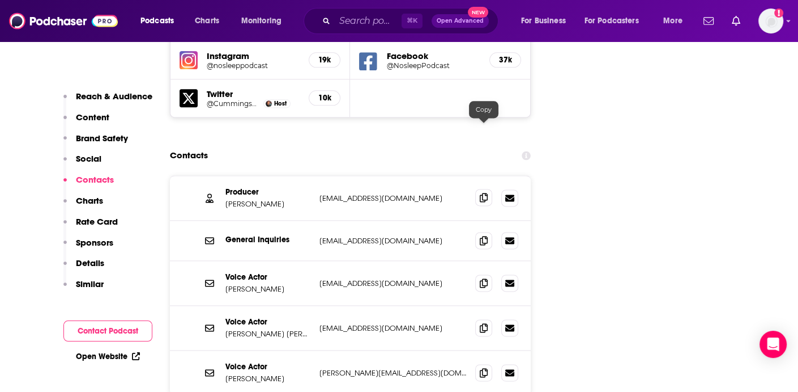
click at [485, 193] on icon at bounding box center [484, 197] width 8 height 9
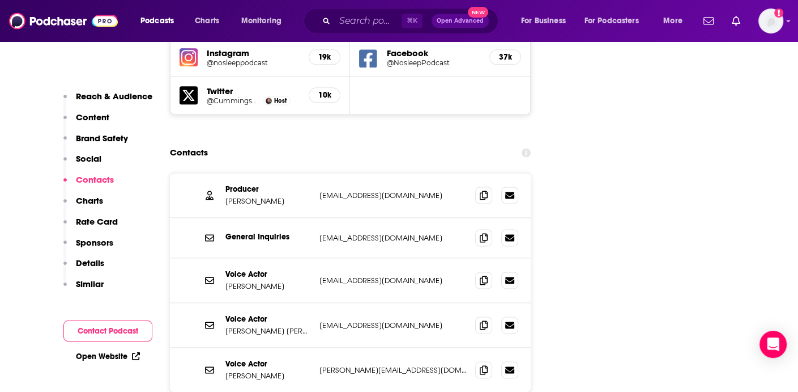
scroll to position [1391, 0]
click at [486, 191] on icon at bounding box center [484, 195] width 8 height 9
click at [483, 233] on icon at bounding box center [484, 237] width 8 height 9
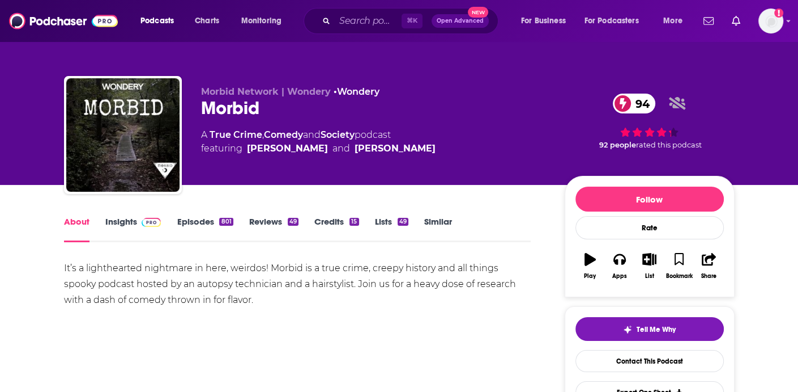
click at [125, 219] on link "Insights" at bounding box center [133, 229] width 56 height 26
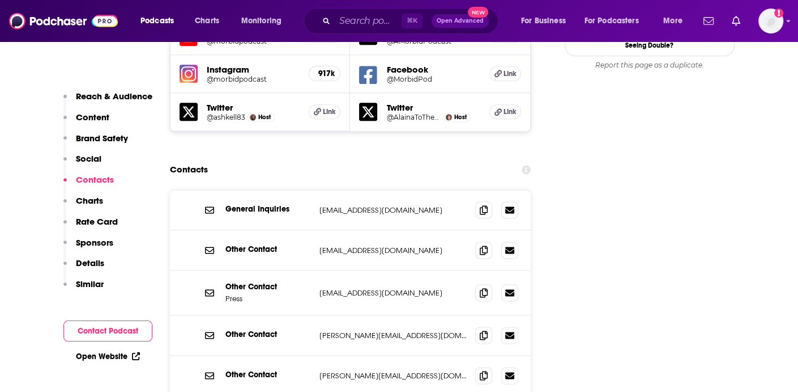
scroll to position [1378, 0]
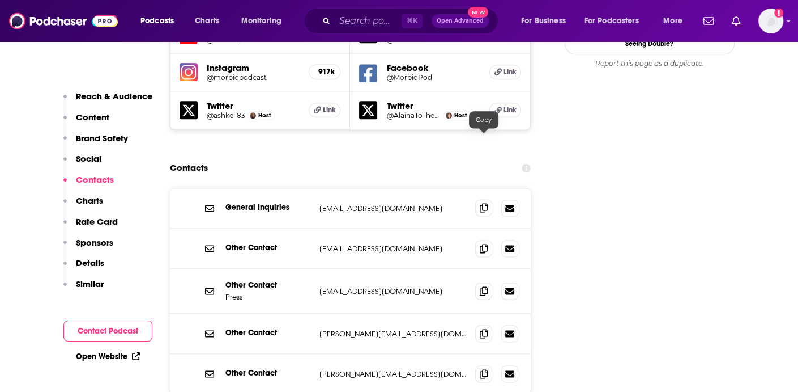
click at [482, 203] on icon at bounding box center [484, 207] width 8 height 9
click at [484, 269] on div "Other Contact Press [EMAIL_ADDRESS][DOMAIN_NAME] [EMAIL_ADDRESS][DOMAIN_NAME]" at bounding box center [351, 291] width 362 height 45
click at [486, 286] on icon at bounding box center [484, 290] width 8 height 9
click at [481, 328] on icon at bounding box center [484, 332] width 8 height 9
click at [483, 368] on icon at bounding box center [484, 372] width 8 height 9
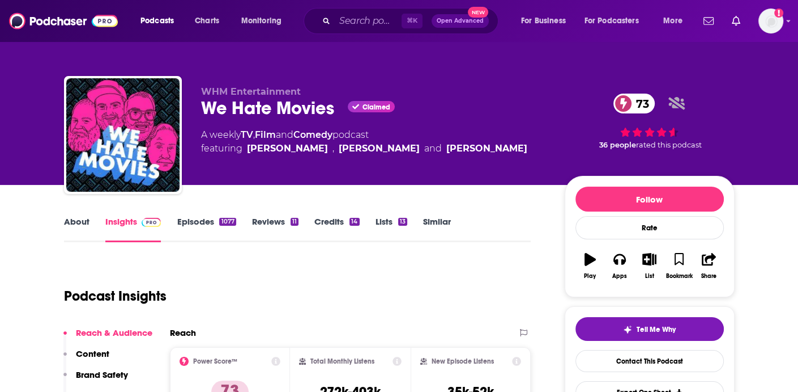
click at [196, 217] on link "Episodes 1077" at bounding box center [206, 229] width 59 height 26
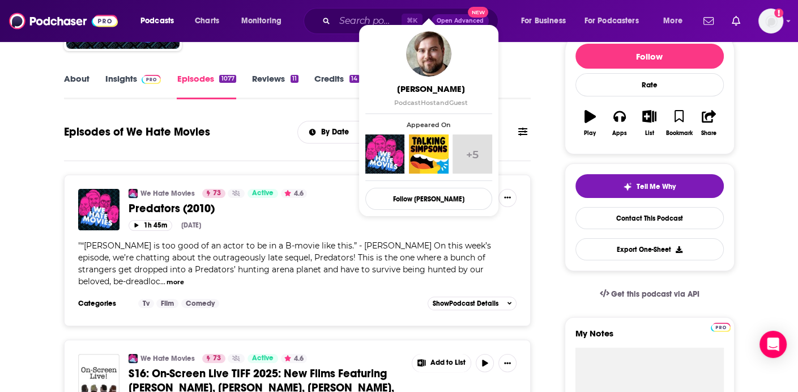
scroll to position [111, 0]
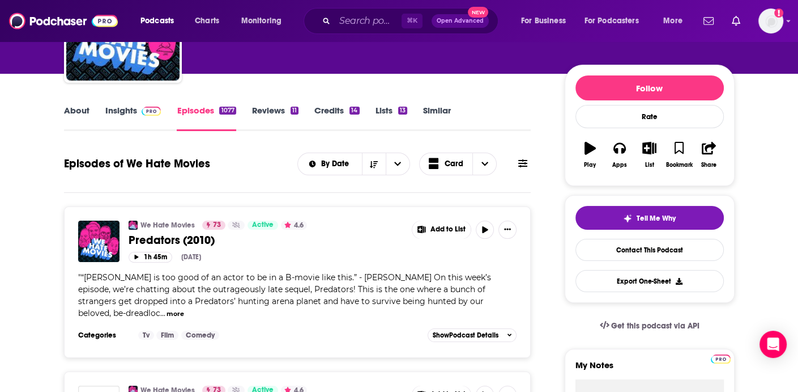
click at [129, 121] on link "Insights" at bounding box center [133, 118] width 56 height 26
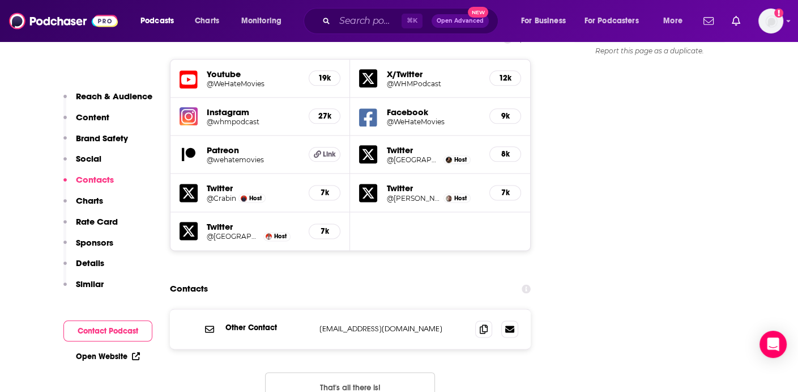
scroll to position [1366, 0]
